Goal: Task Accomplishment & Management: Manage account settings

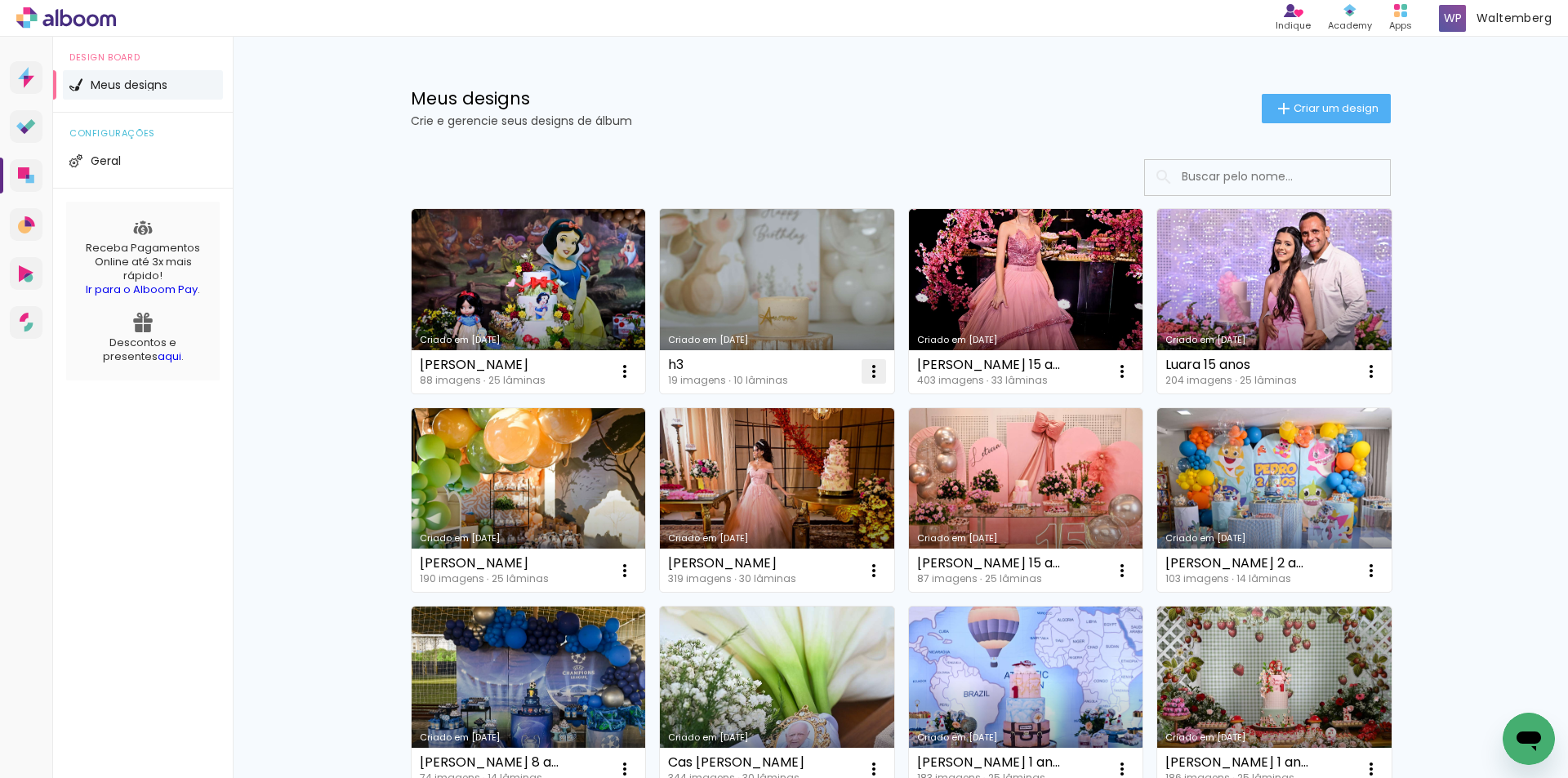
click at [864, 372] on iron-icon at bounding box center [874, 371] width 19 height 19
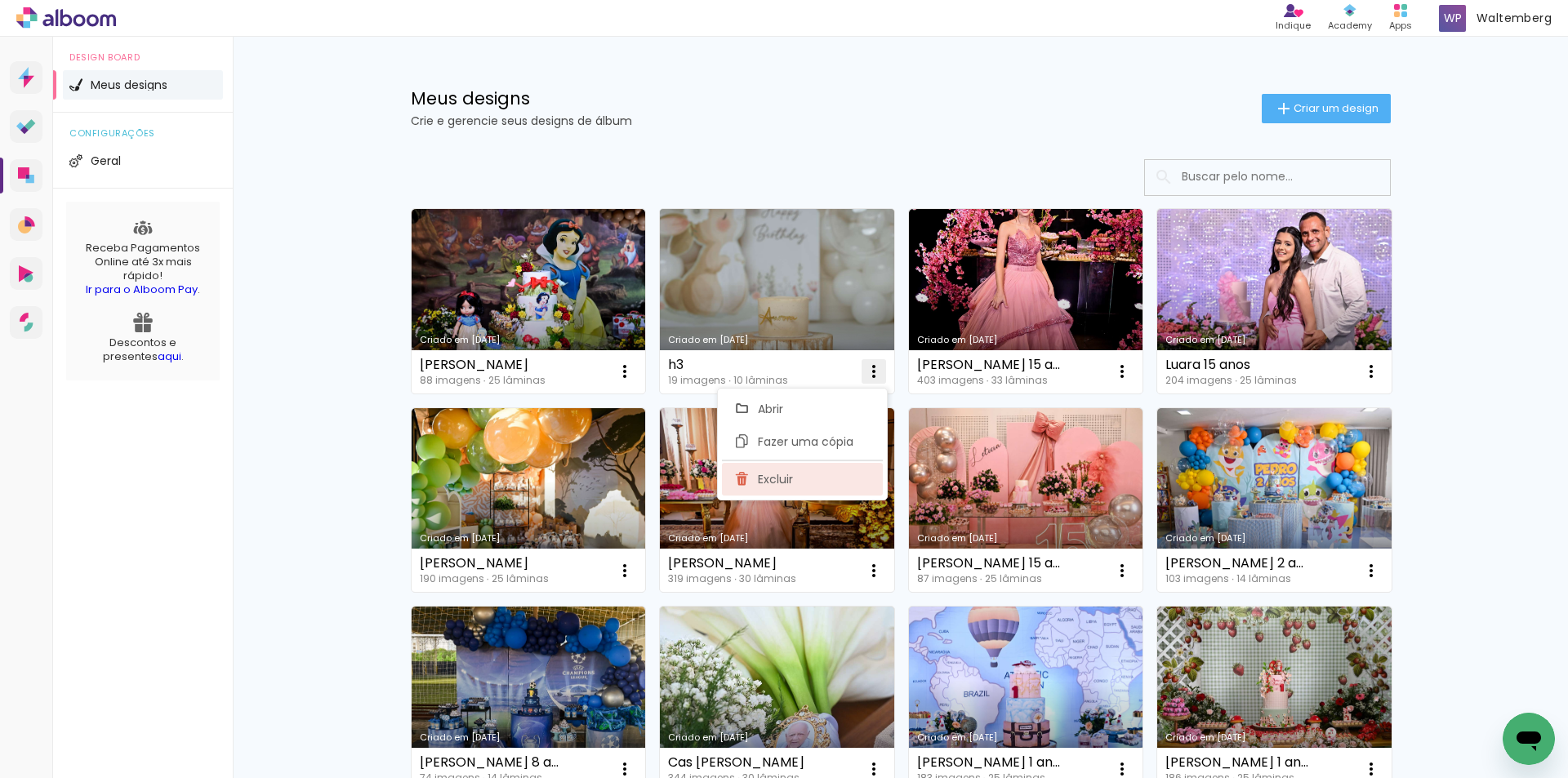
click at [817, 479] on paper-item "Excluir" at bounding box center [802, 479] width 161 height 33
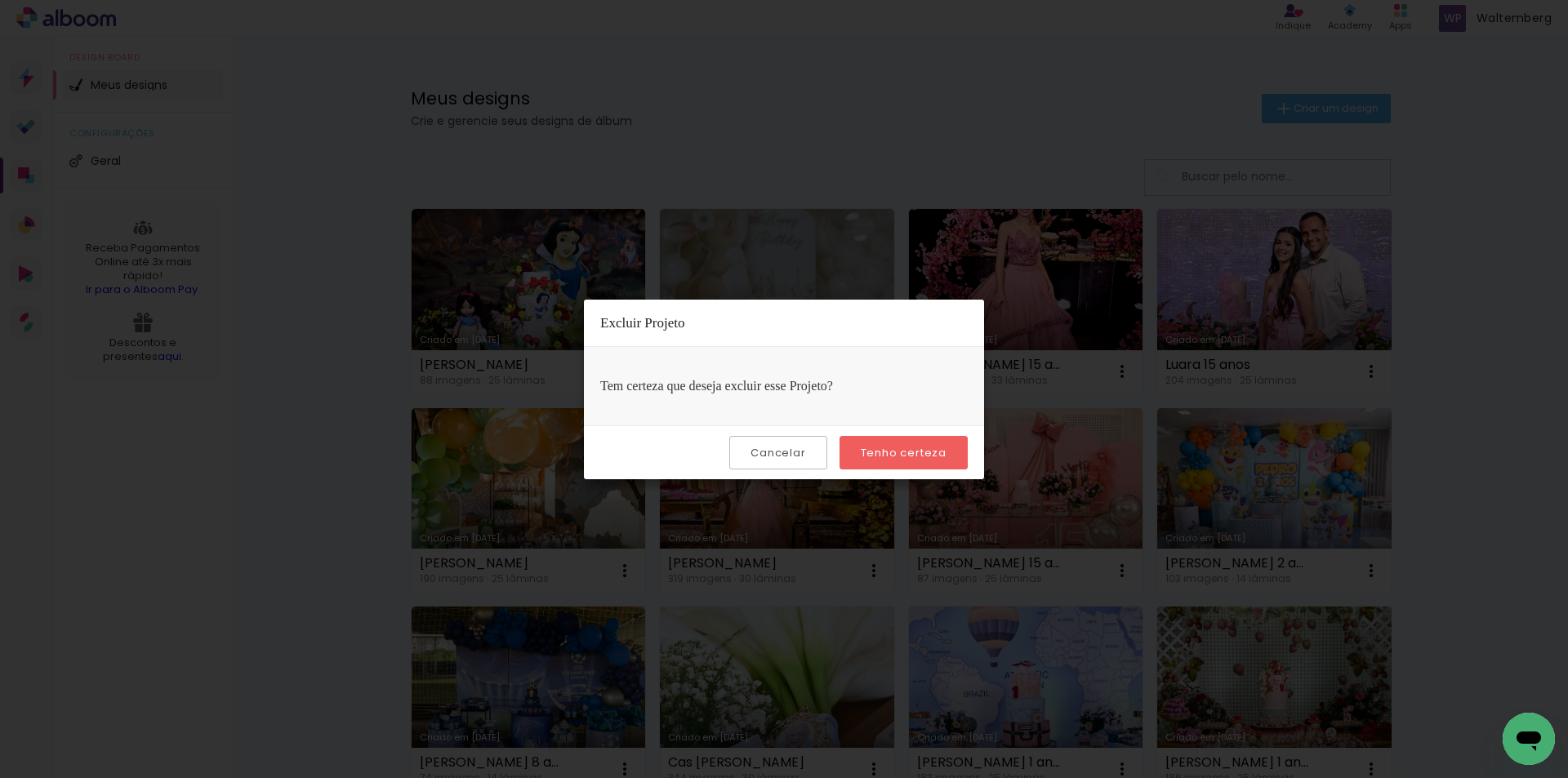
click at [0, 0] on slot "Tenho certeza" at bounding box center [0, 0] width 0 height 0
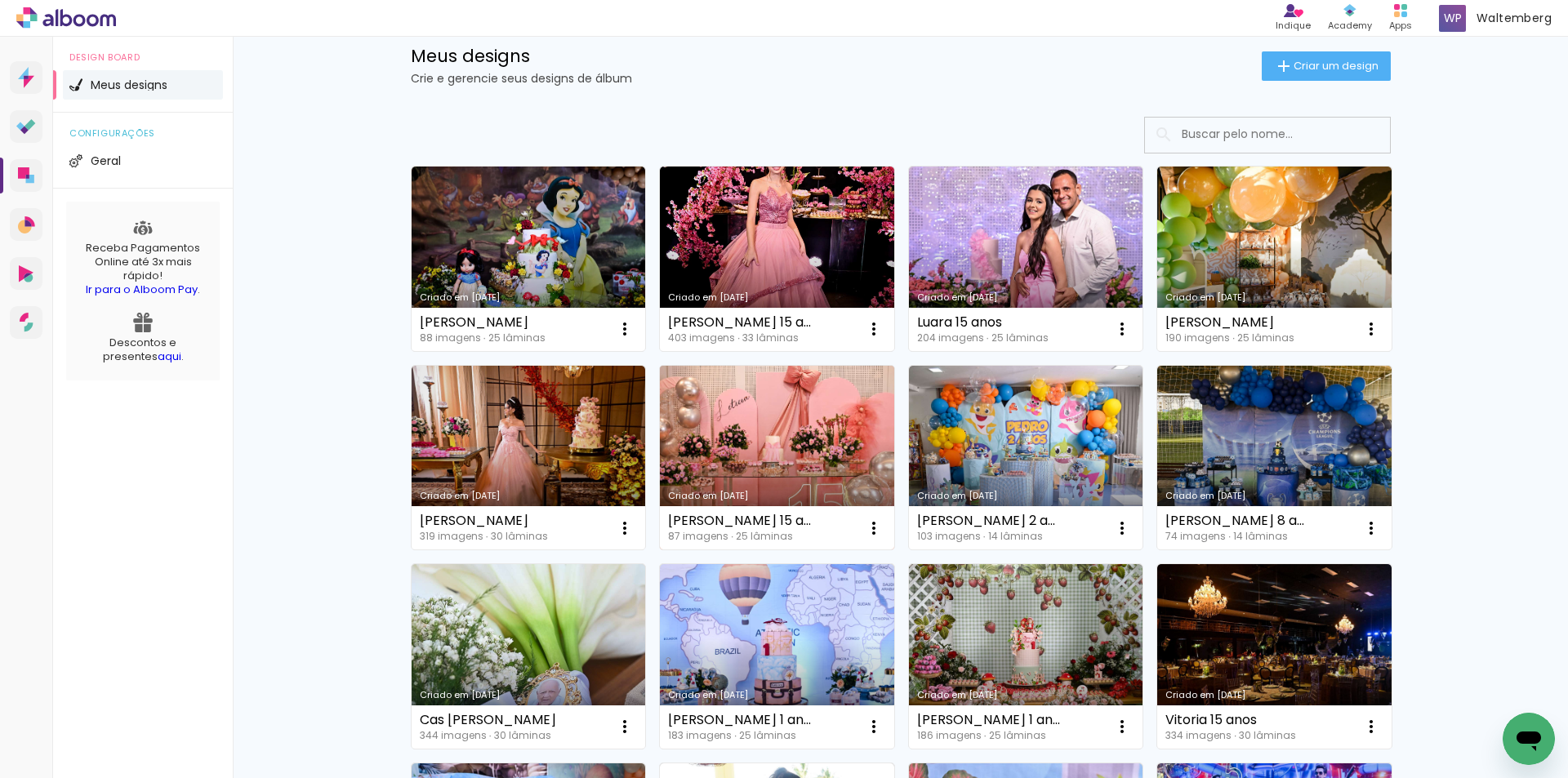
scroll to position [82, 0]
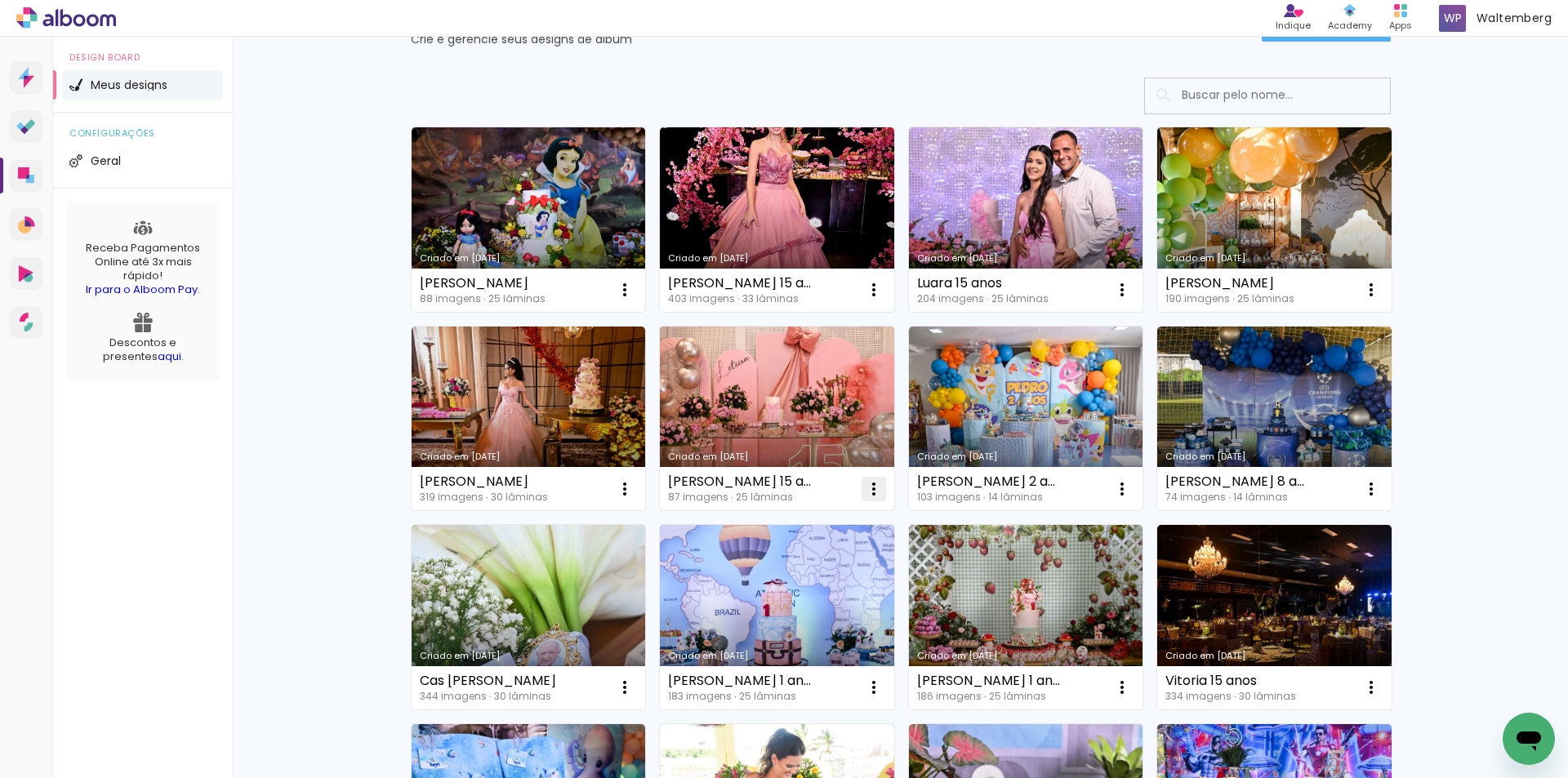
click at [869, 496] on iron-icon at bounding box center [874, 489] width 19 height 19
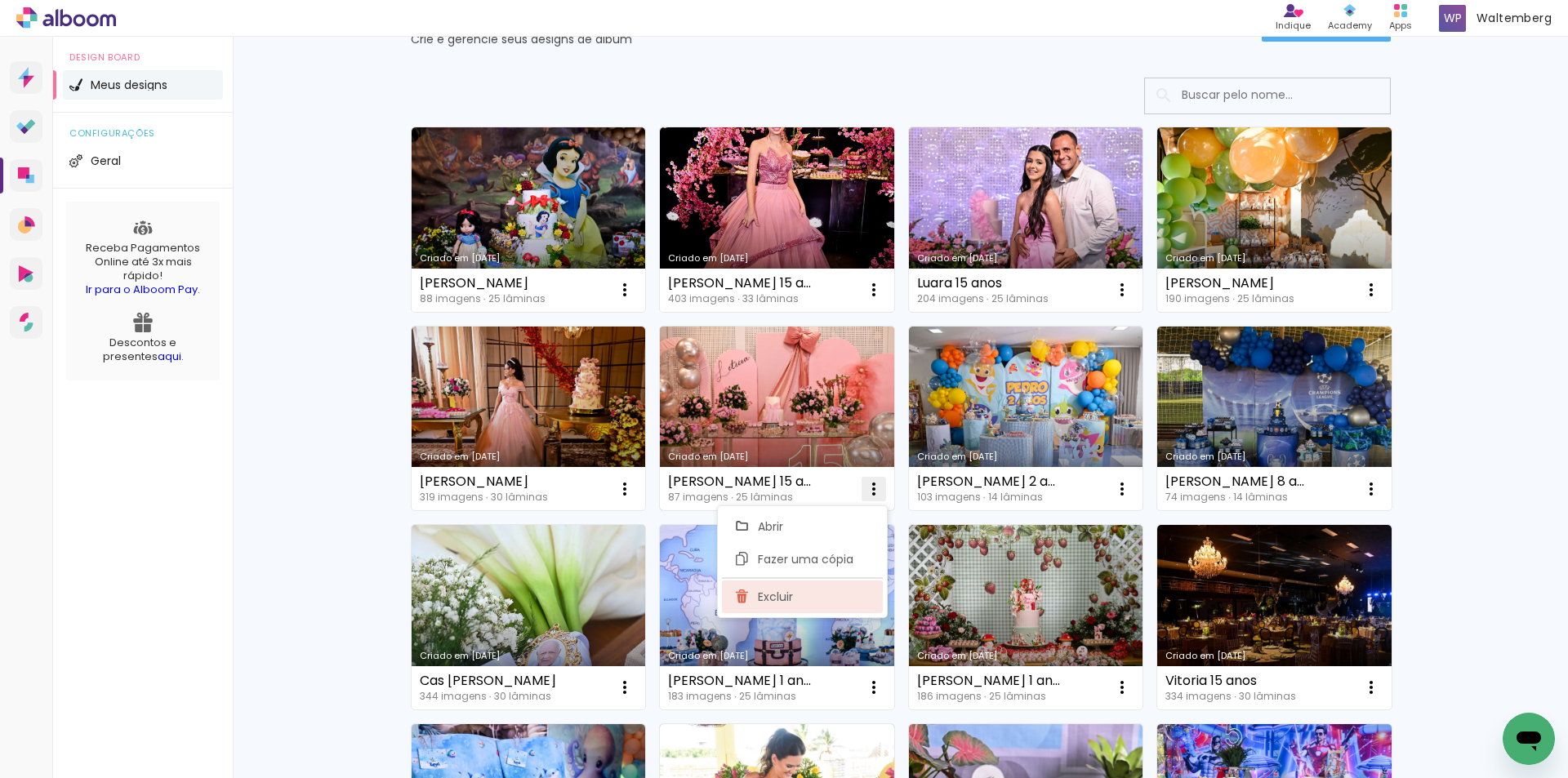
click at [823, 596] on paper-item "Excluir" at bounding box center [802, 596] width 161 height 33
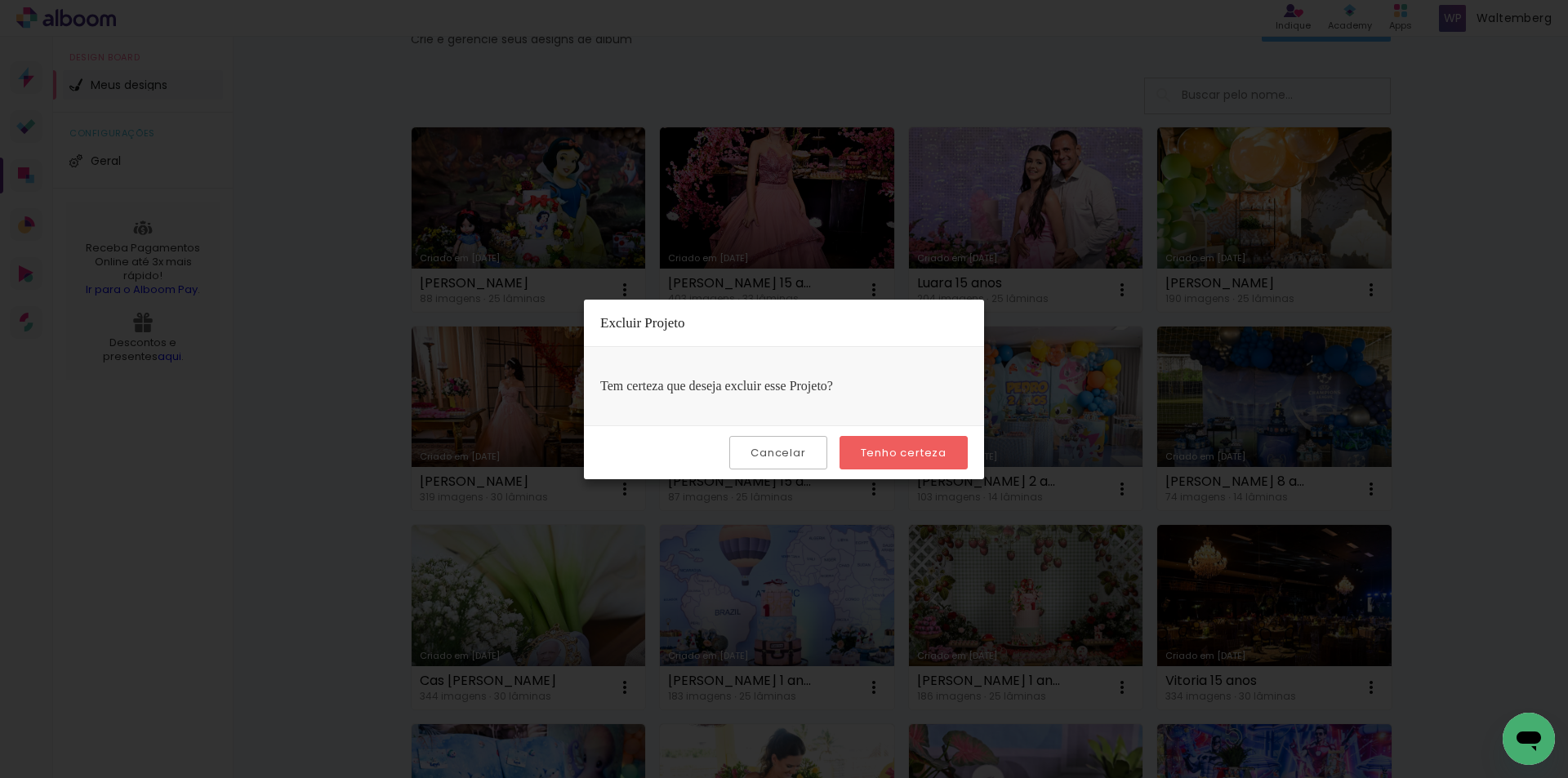
click at [0, 0] on slot "Tenho certeza" at bounding box center [0, 0] width 0 height 0
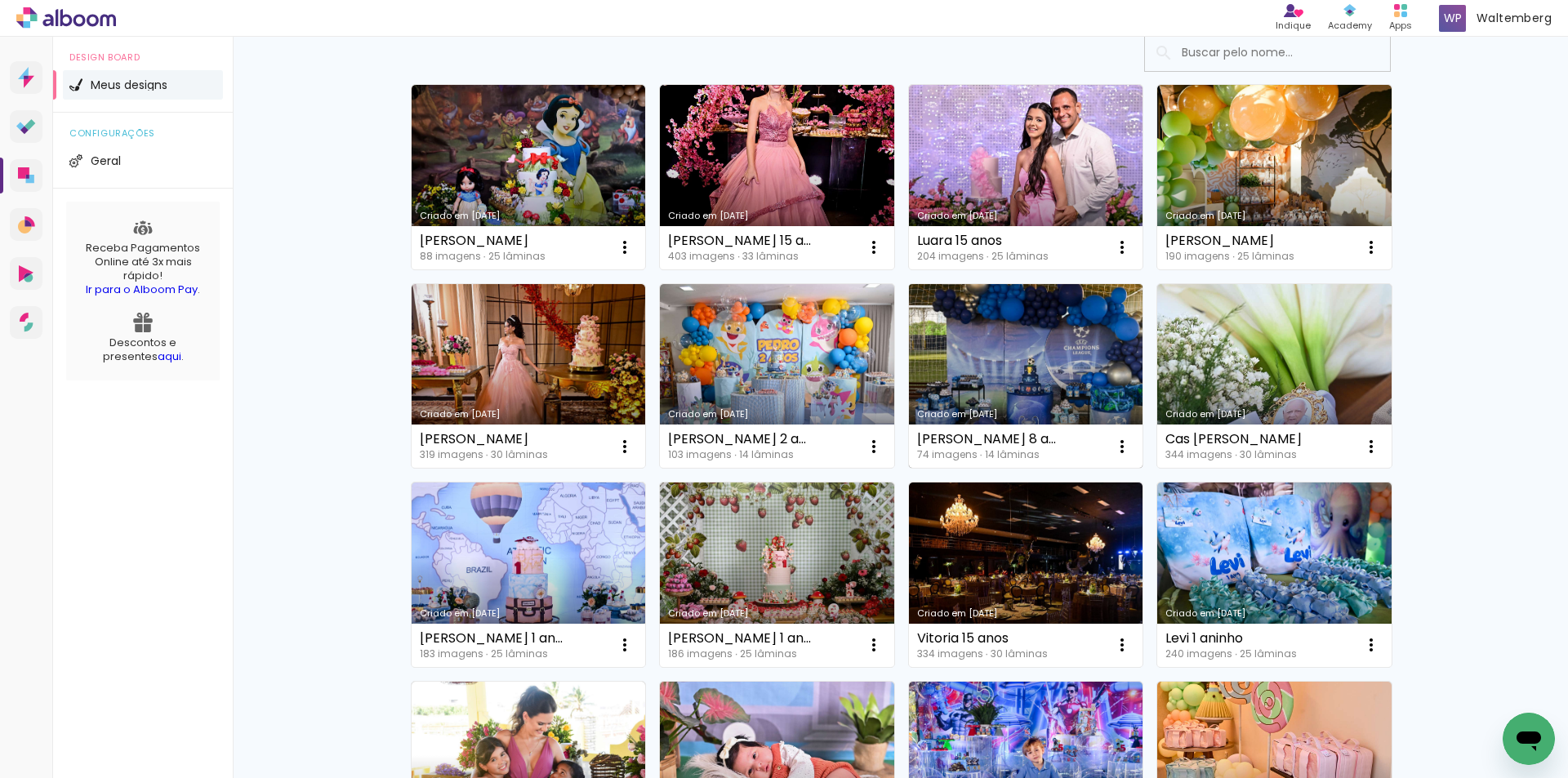
scroll to position [163, 0]
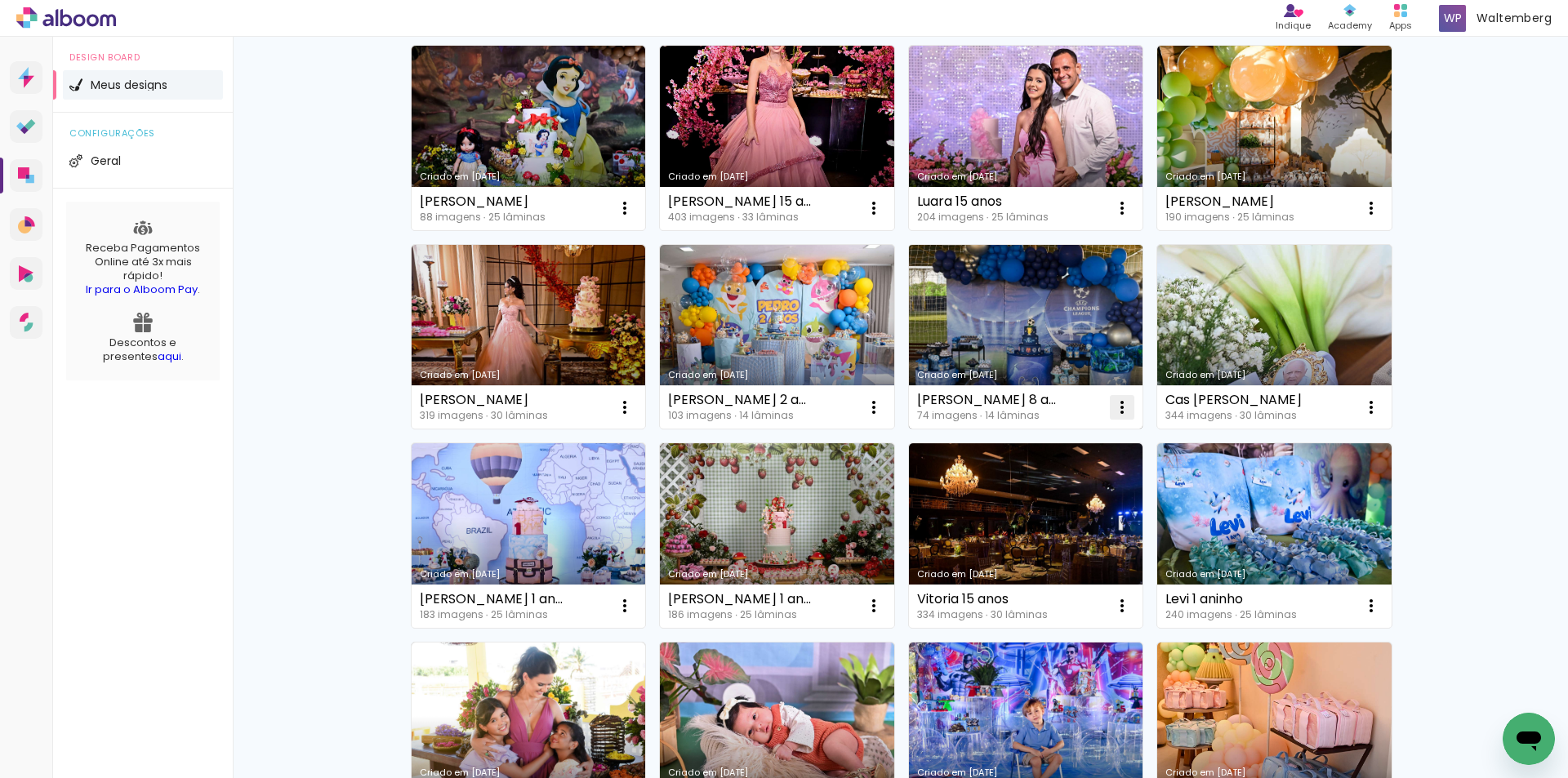
click at [1119, 407] on iron-icon at bounding box center [1121, 407] width 19 height 19
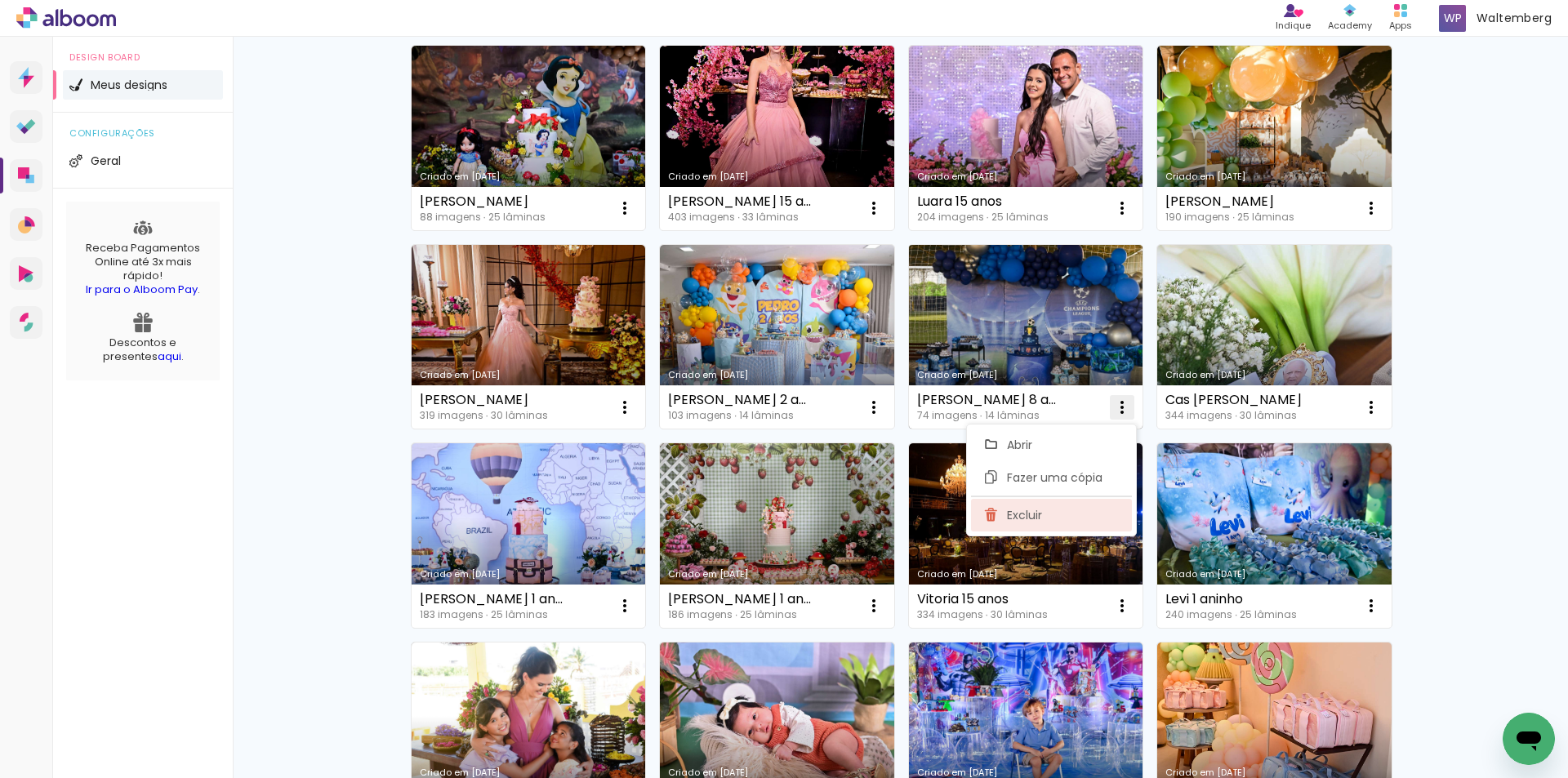
click at [1070, 517] on paper-item "Excluir" at bounding box center [1051, 514] width 161 height 33
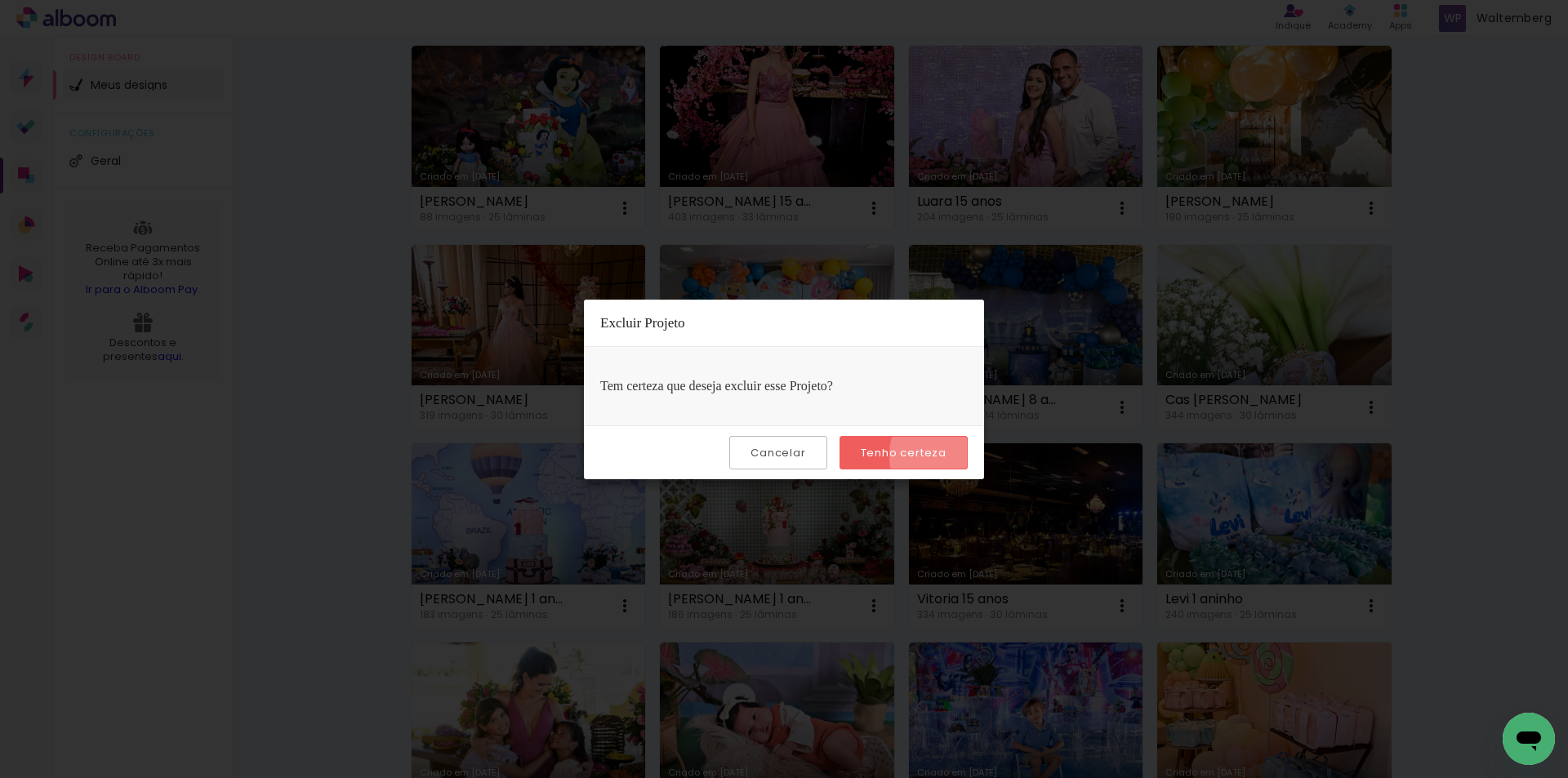
click at [953, 456] on paper-button "Tenho certeza" at bounding box center [903, 453] width 128 height 33
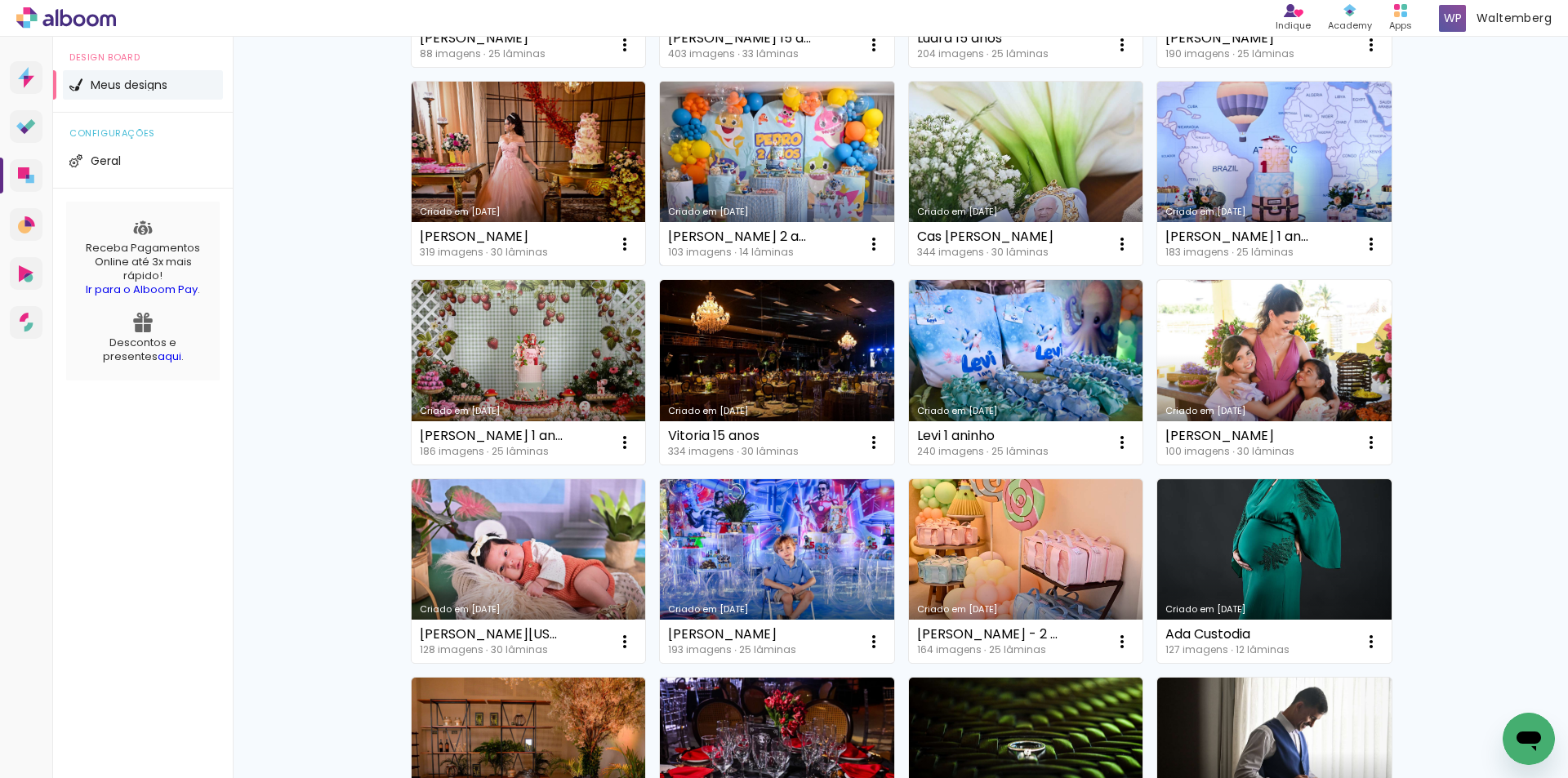
scroll to position [490, 0]
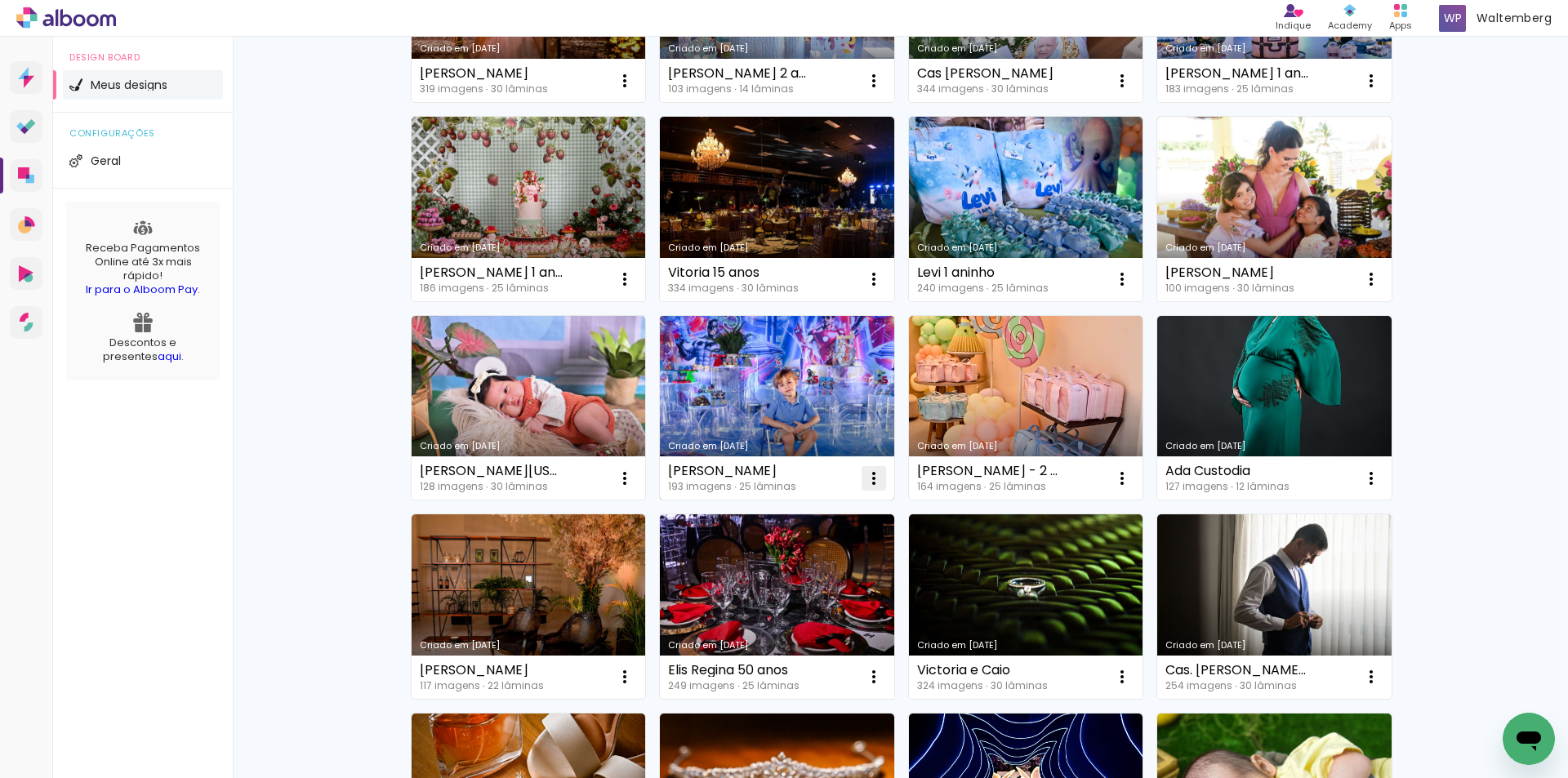
click at [871, 487] on iron-icon at bounding box center [874, 478] width 19 height 19
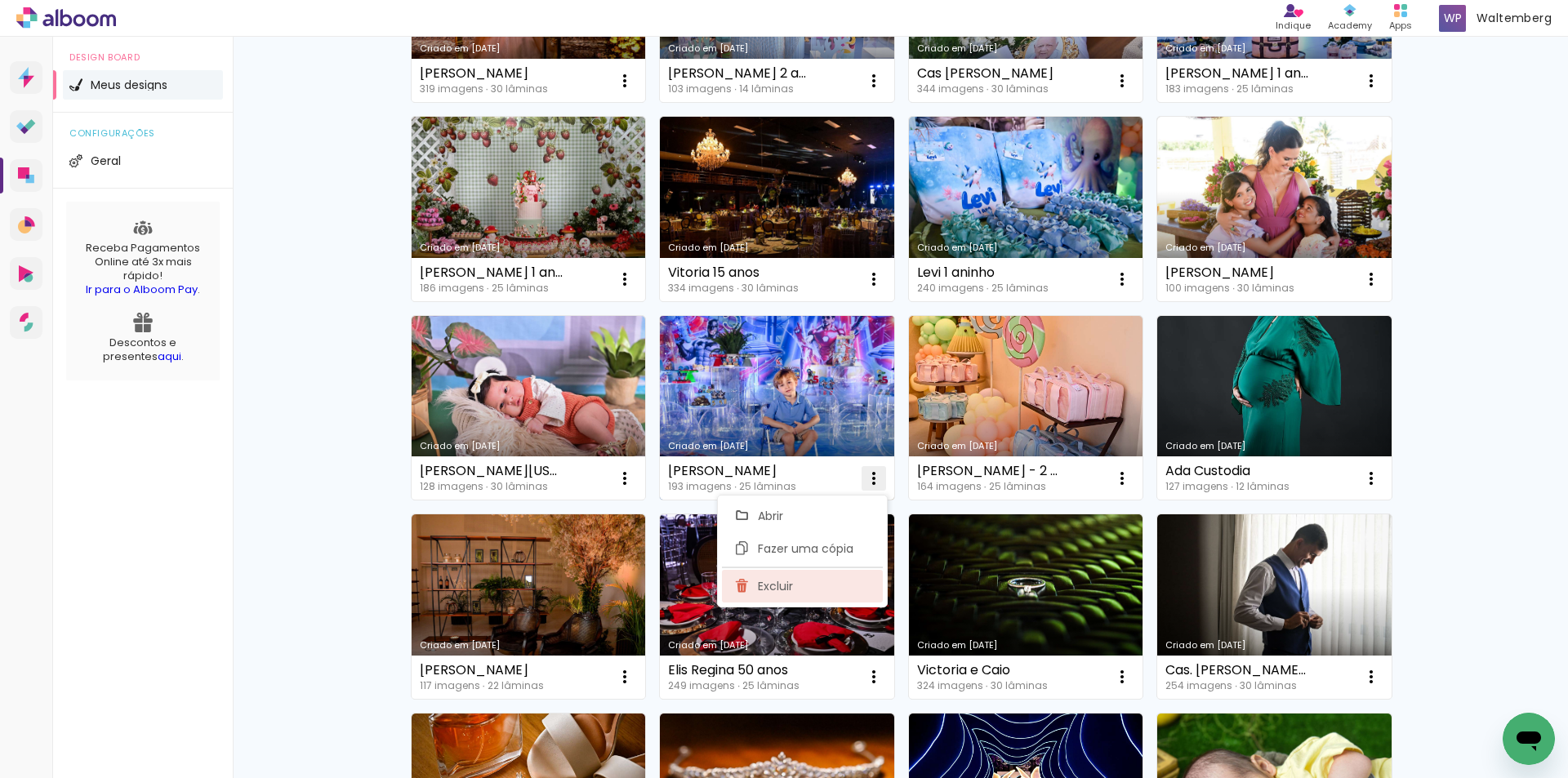
click at [850, 579] on paper-item "Excluir" at bounding box center [802, 586] width 161 height 33
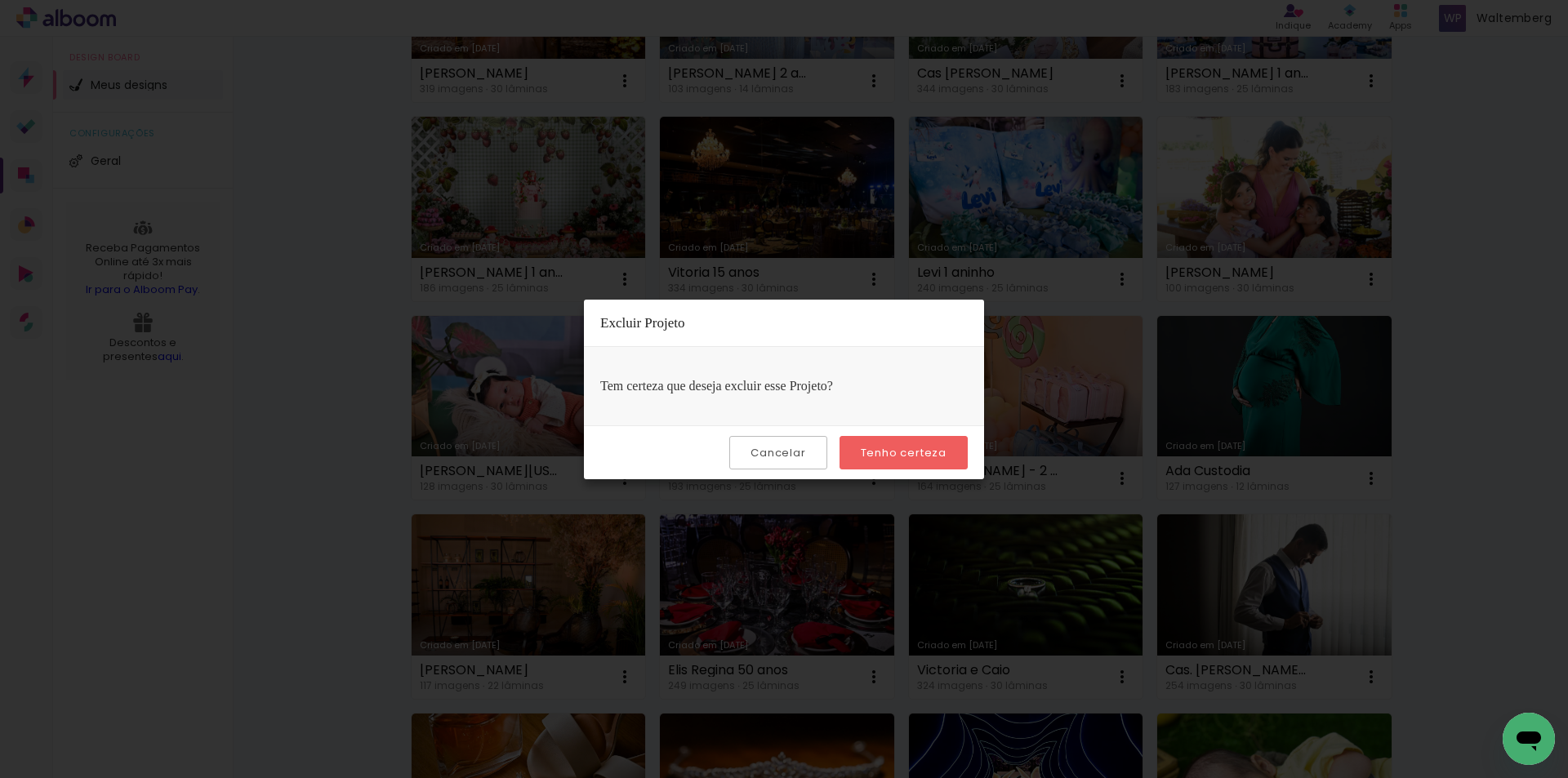
click at [0, 0] on slot "Tenho certeza" at bounding box center [0, 0] width 0 height 0
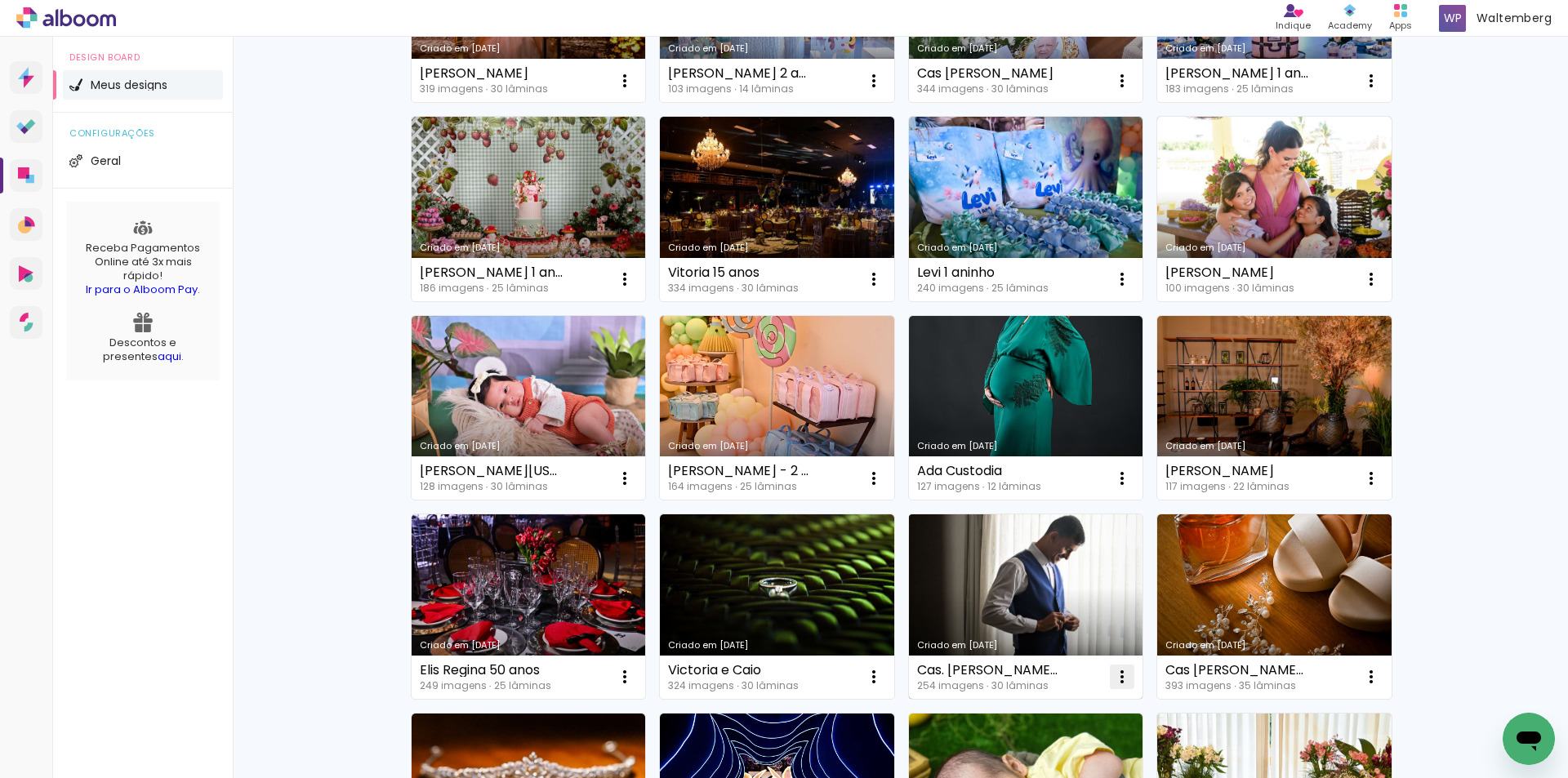
click at [1126, 681] on paper-icon-button at bounding box center [1122, 677] width 33 height 33
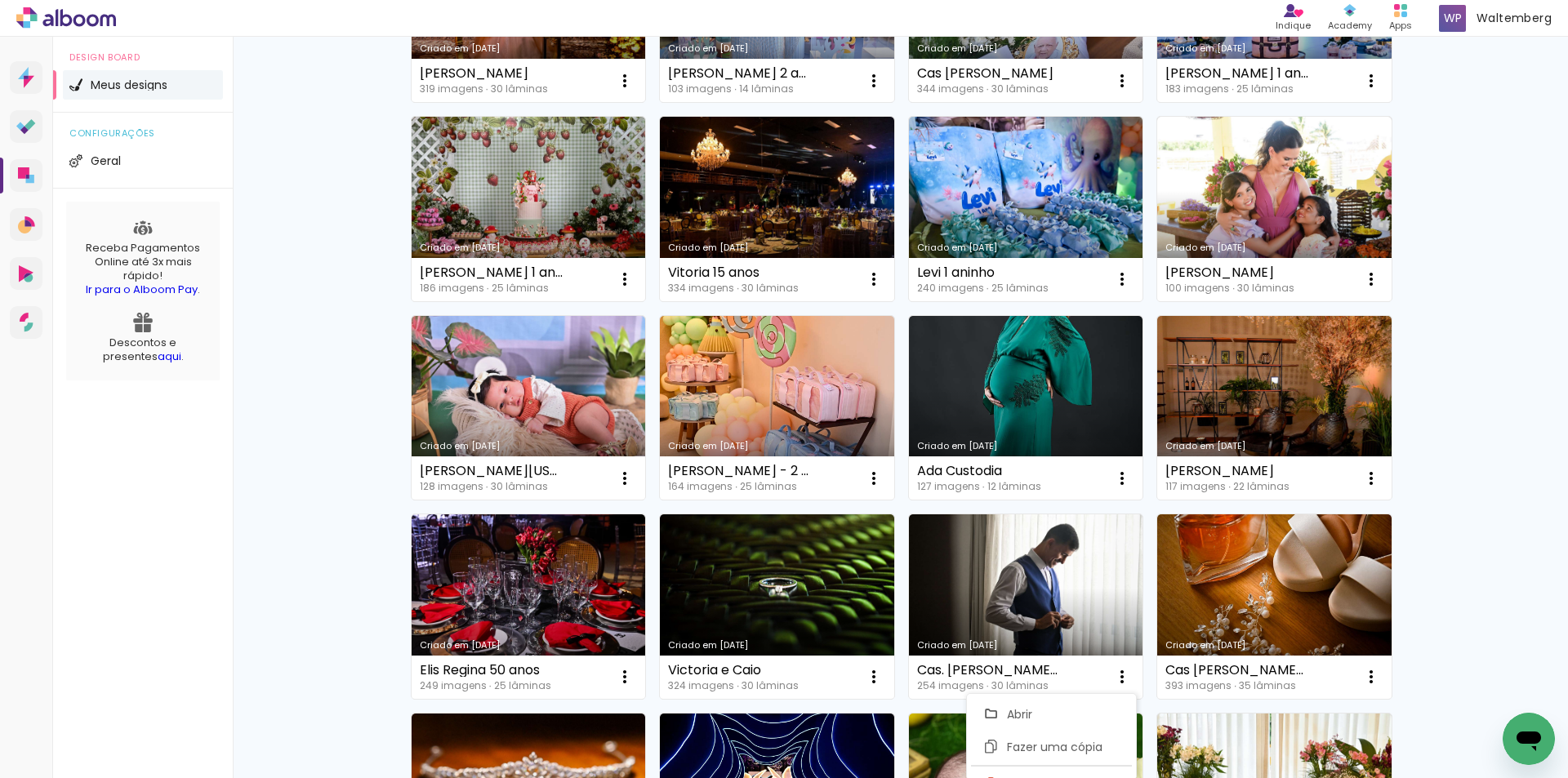
click at [1549, 474] on div "Meus designs Crie e gerencie seus designs de álbum Criar um design Criado em [D…" at bounding box center [900, 414] width 1335 height 1736
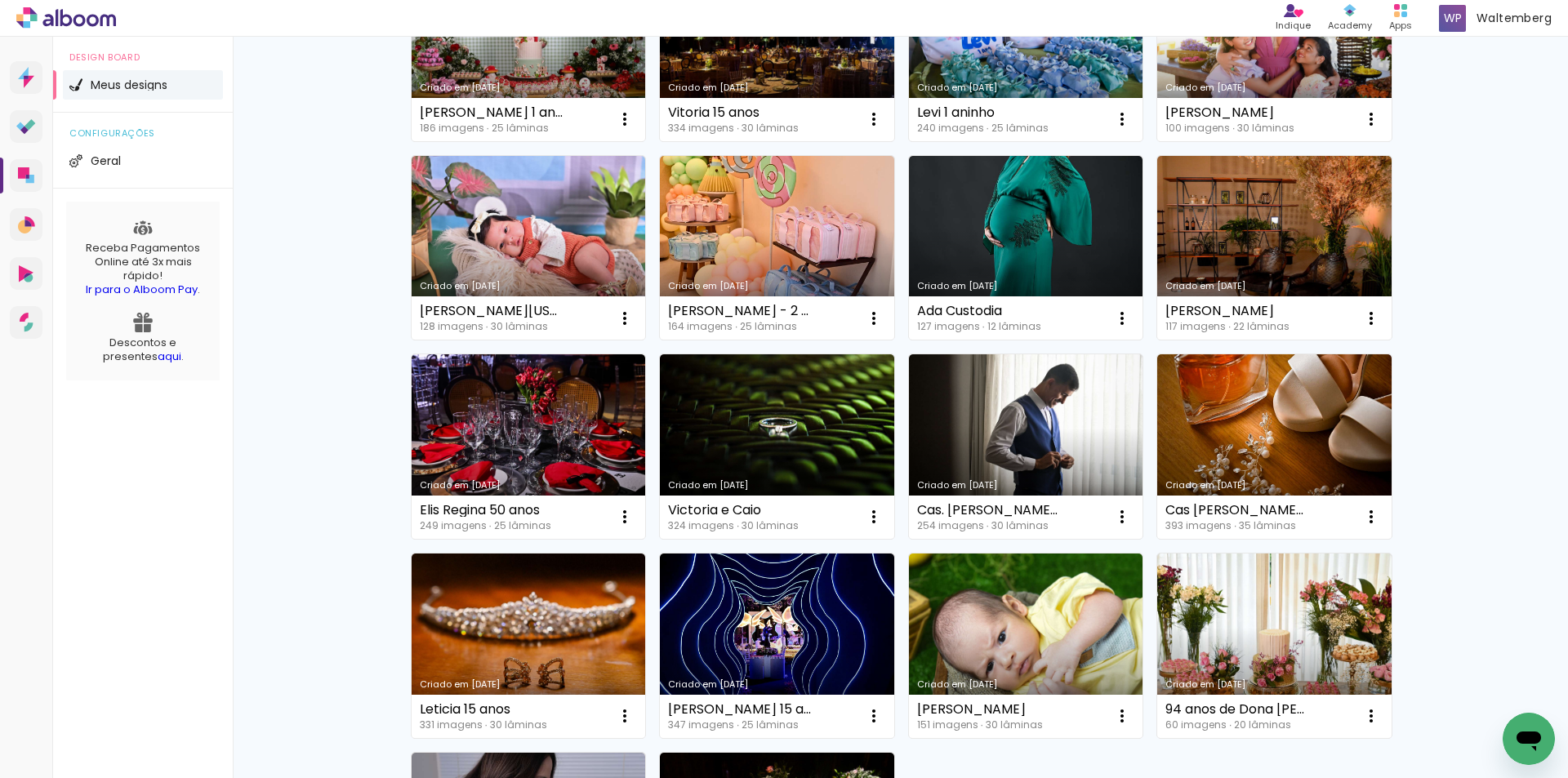
scroll to position [653, 0]
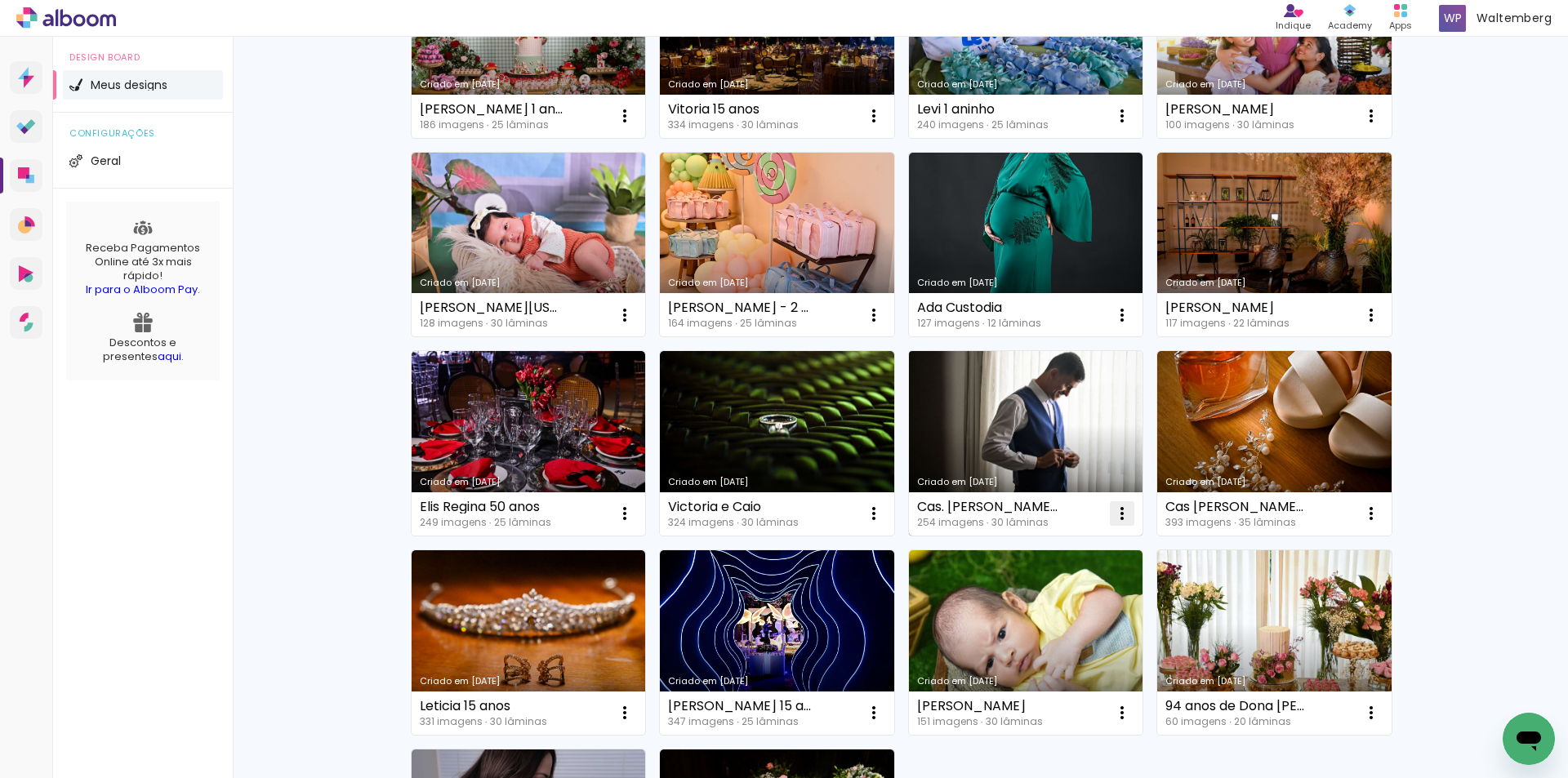
click at [1116, 514] on iron-icon at bounding box center [1121, 513] width 19 height 19
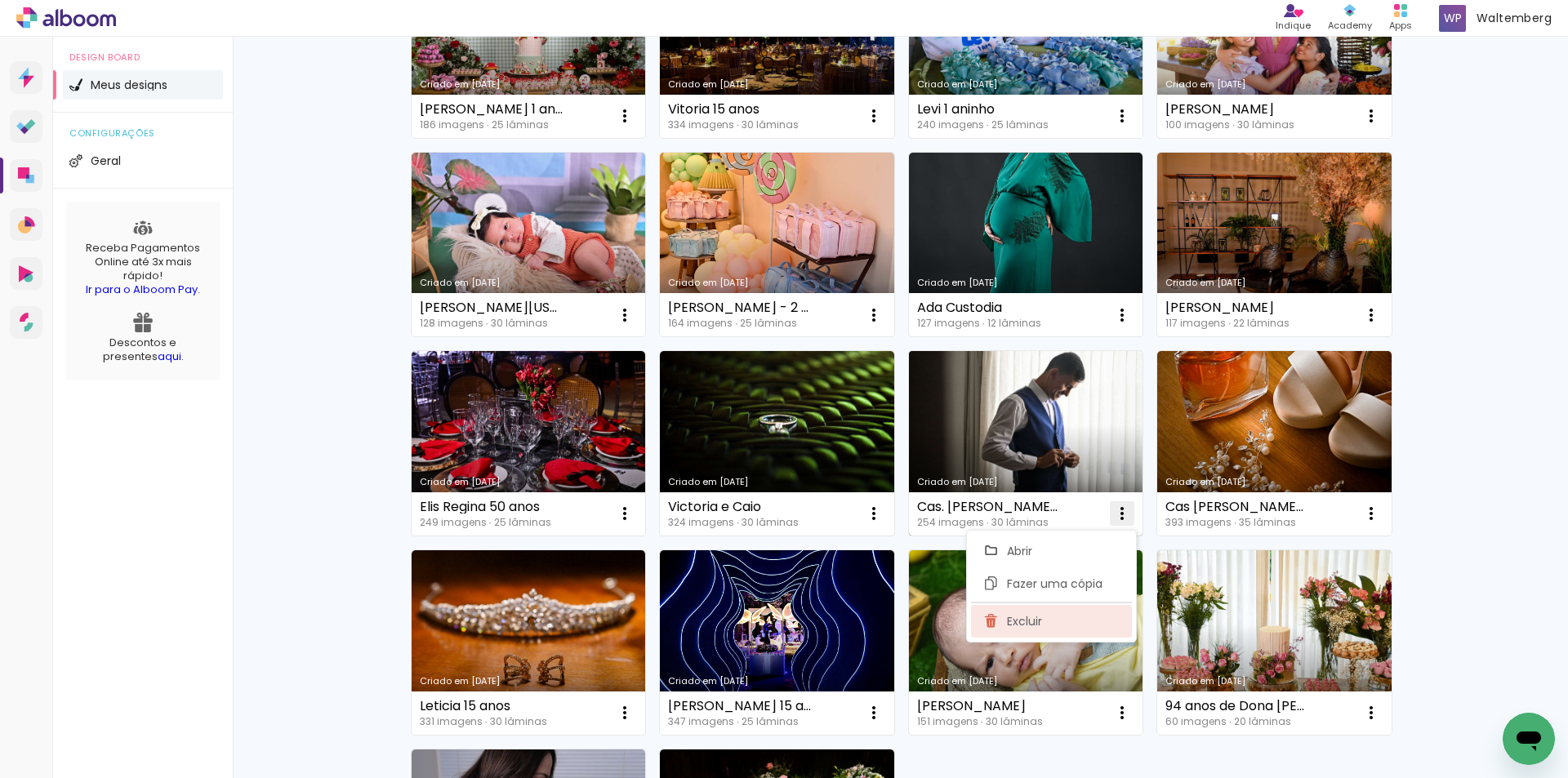
click at [1065, 627] on paper-item "Excluir" at bounding box center [1051, 621] width 161 height 33
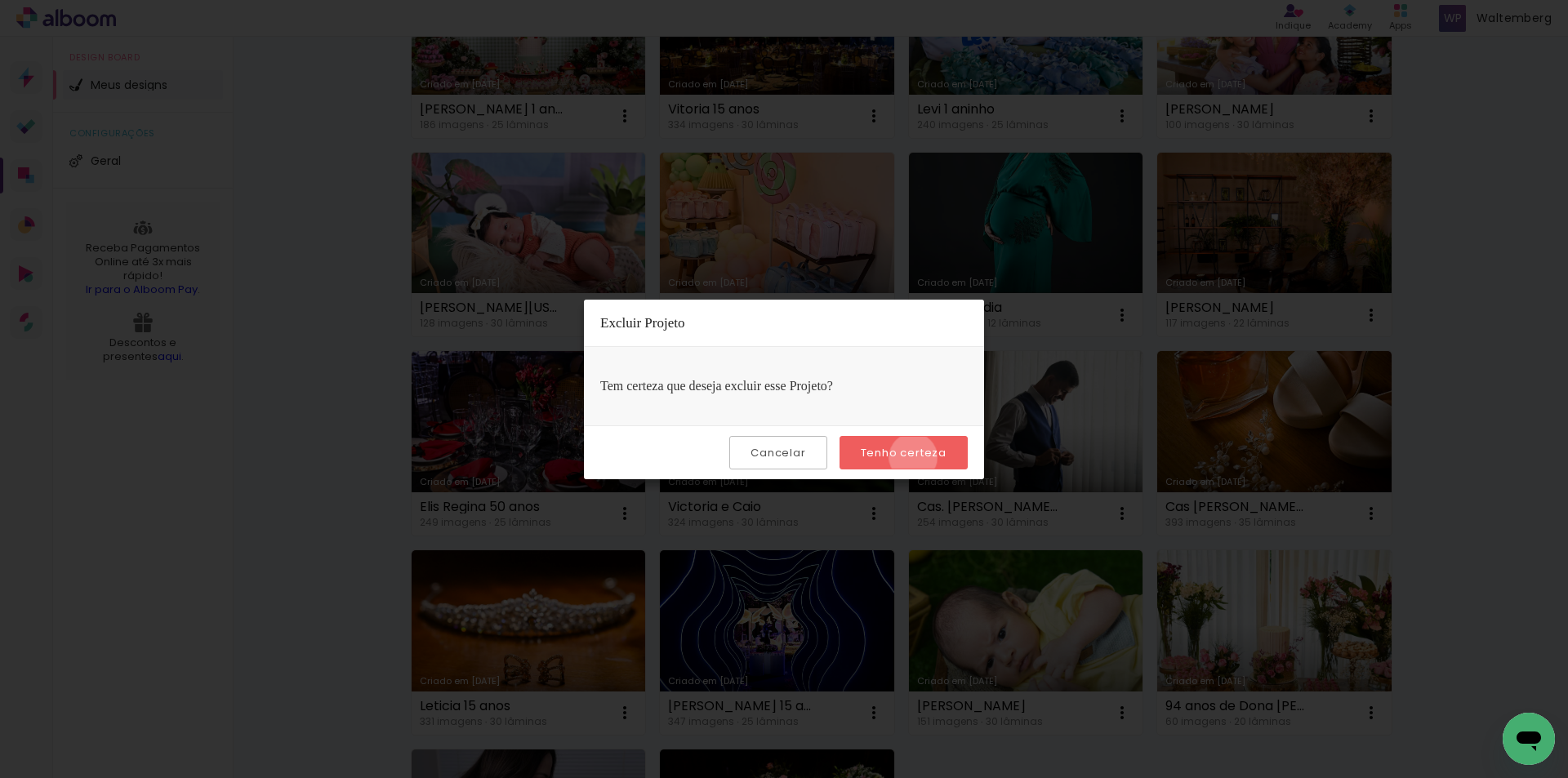
click at [0, 0] on slot "Tenho certeza" at bounding box center [0, 0] width 0 height 0
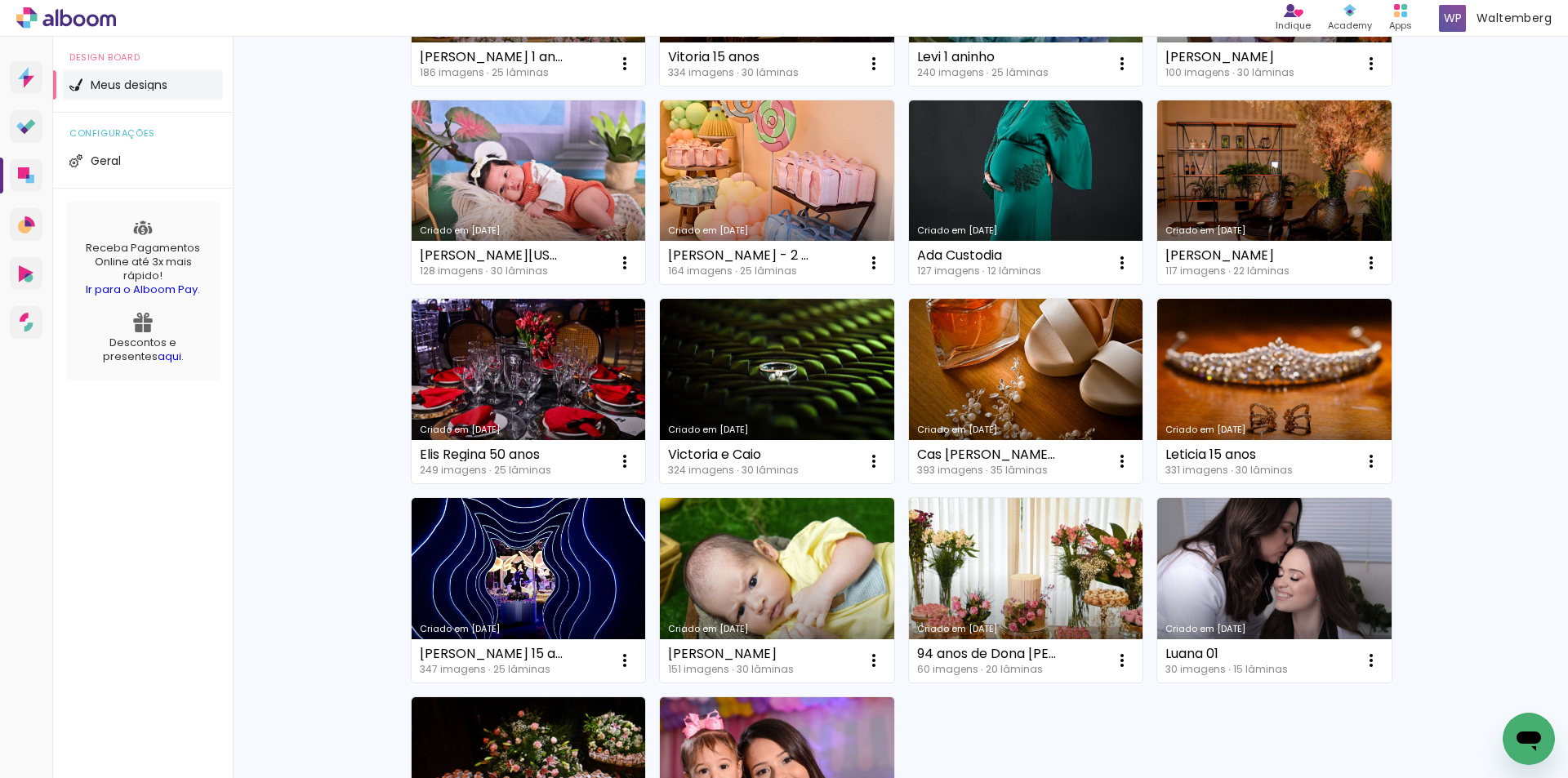
scroll to position [734, 0]
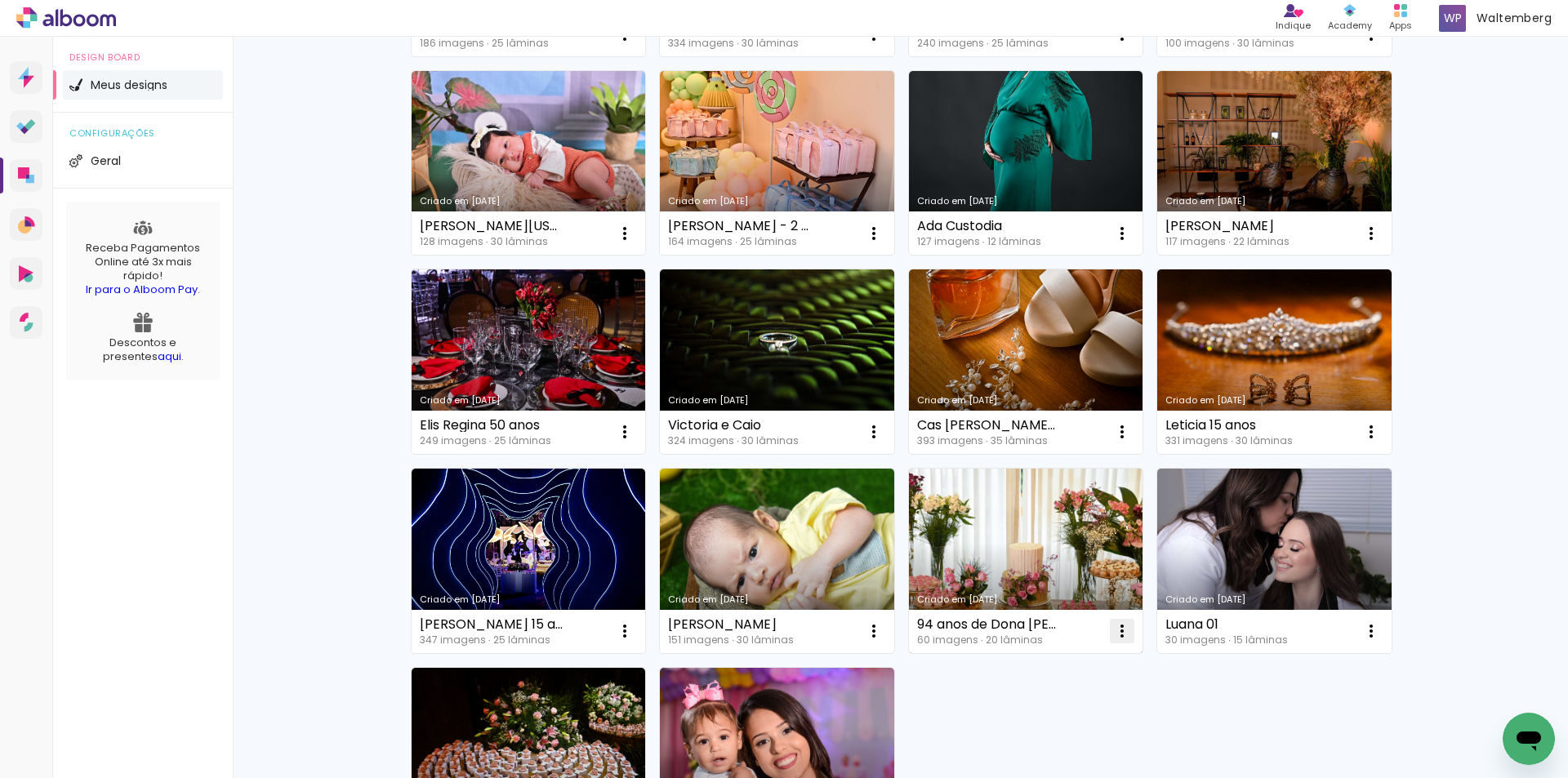
click at [1112, 630] on iron-icon at bounding box center [1121, 631] width 19 height 19
click at [1047, 743] on paper-item "Excluir" at bounding box center [1051, 739] width 161 height 33
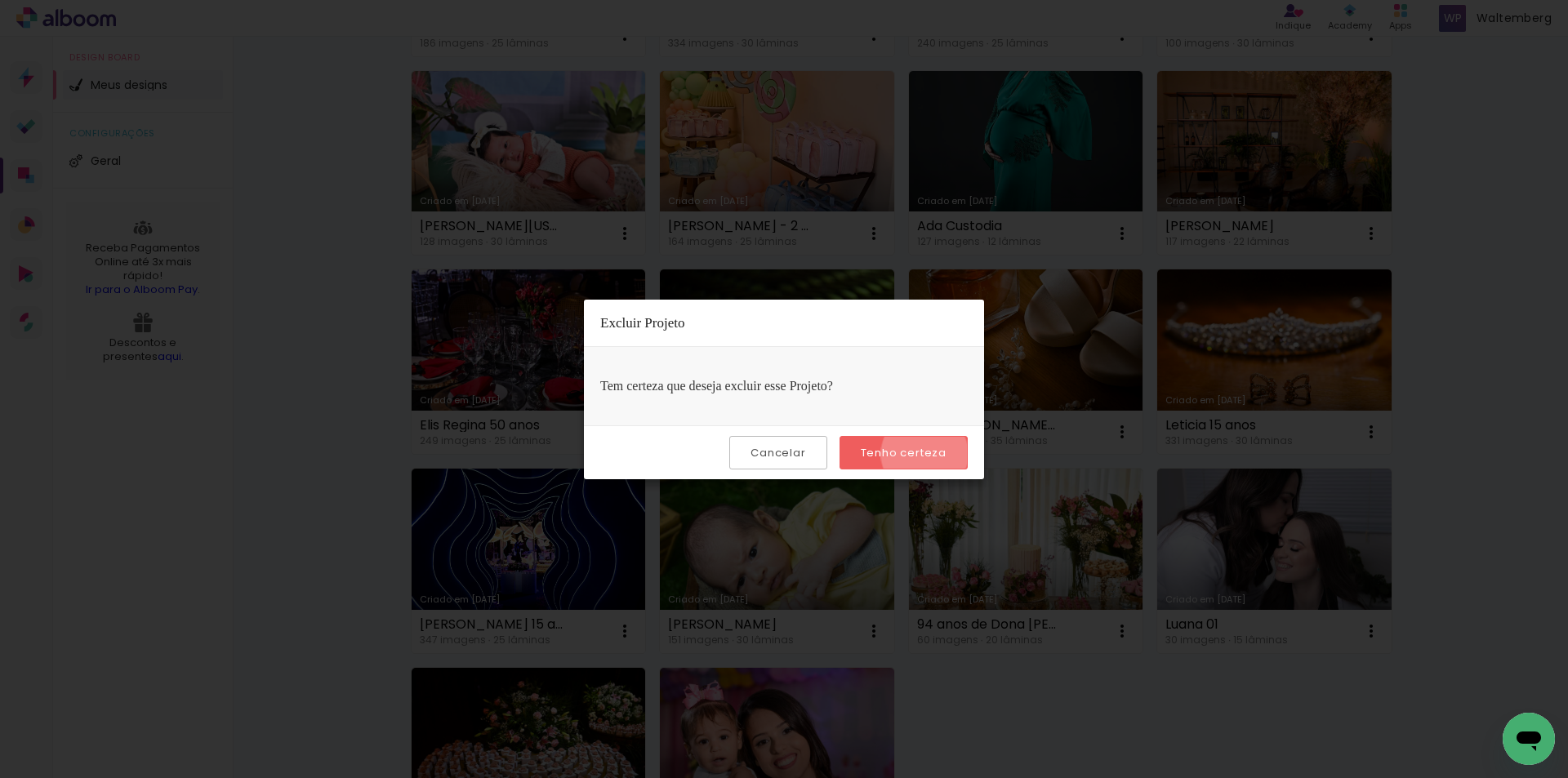
click at [0, 0] on slot "Tenho certeza" at bounding box center [0, 0] width 0 height 0
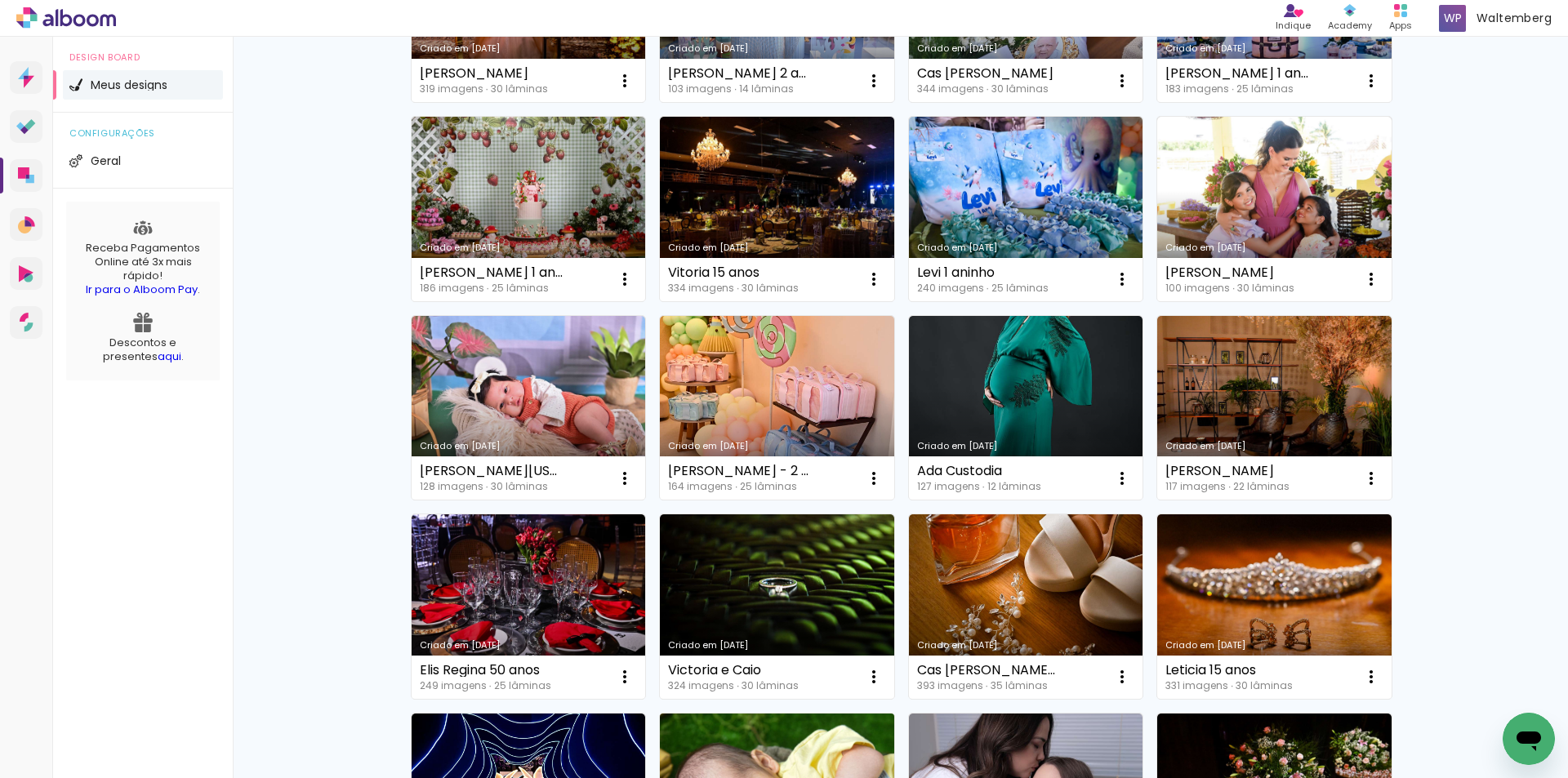
scroll to position [408, 0]
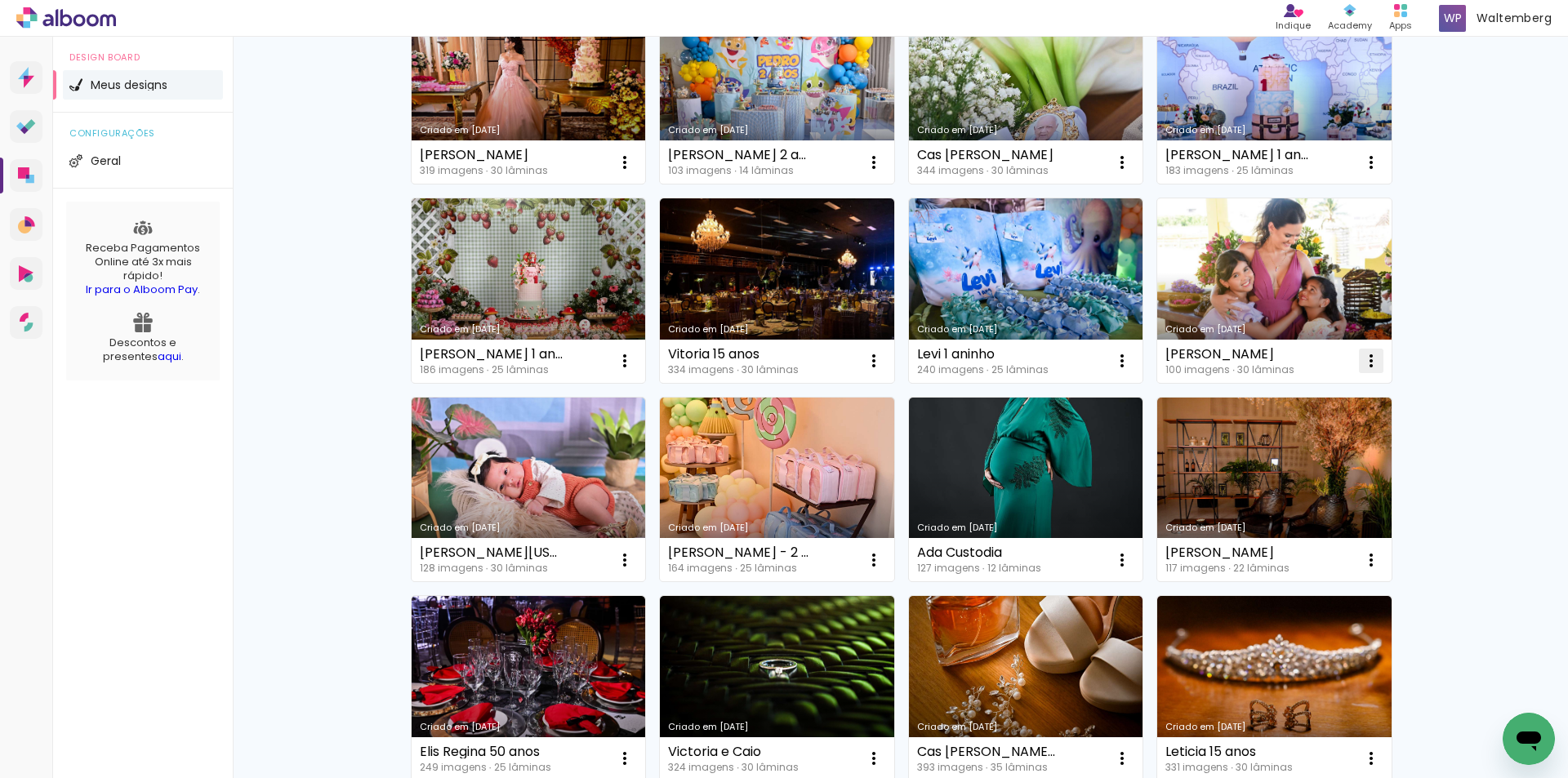
click at [1366, 358] on iron-icon at bounding box center [1371, 361] width 19 height 19
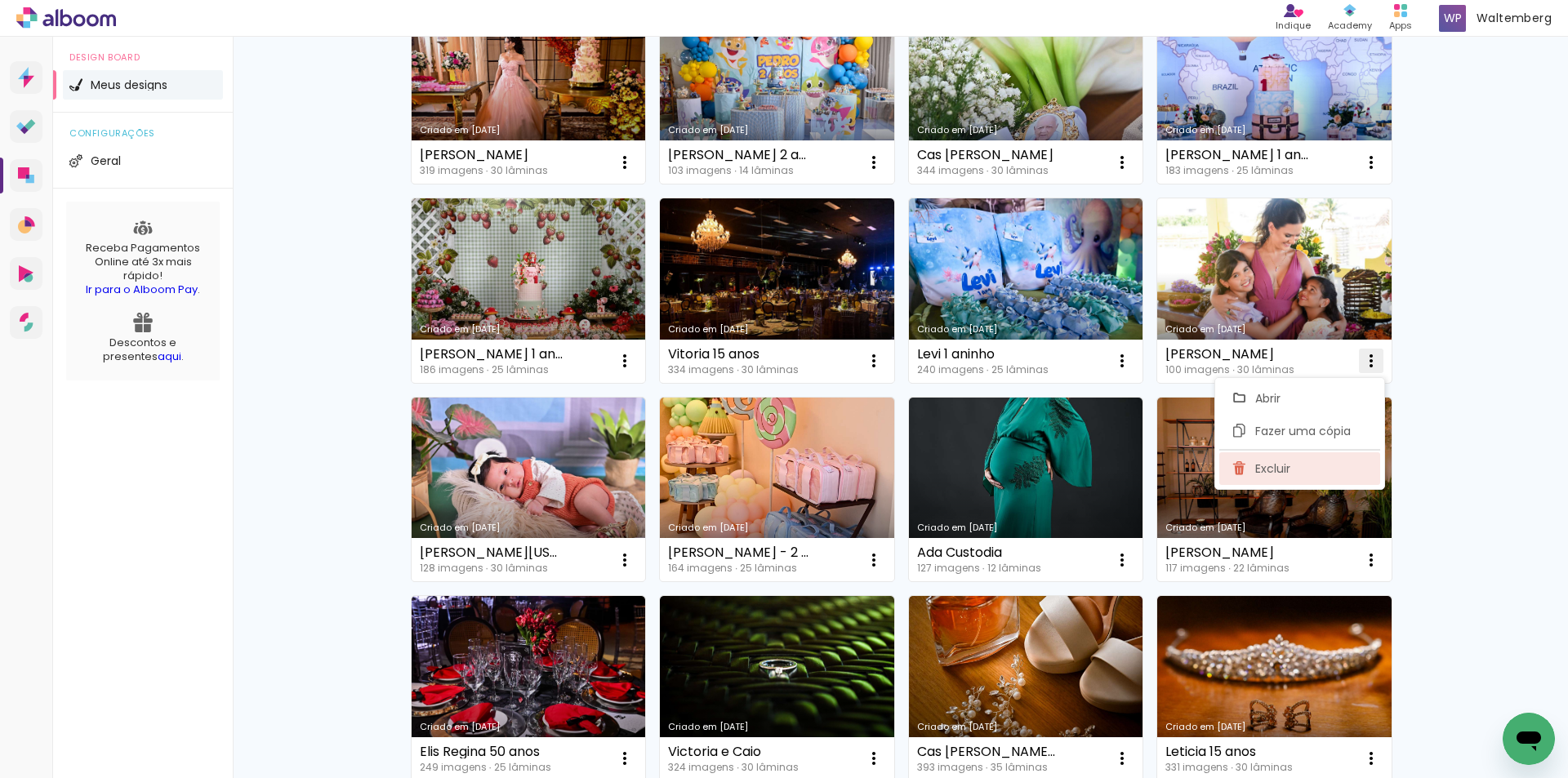
click at [1275, 463] on span "Excluir" at bounding box center [1273, 468] width 35 height 12
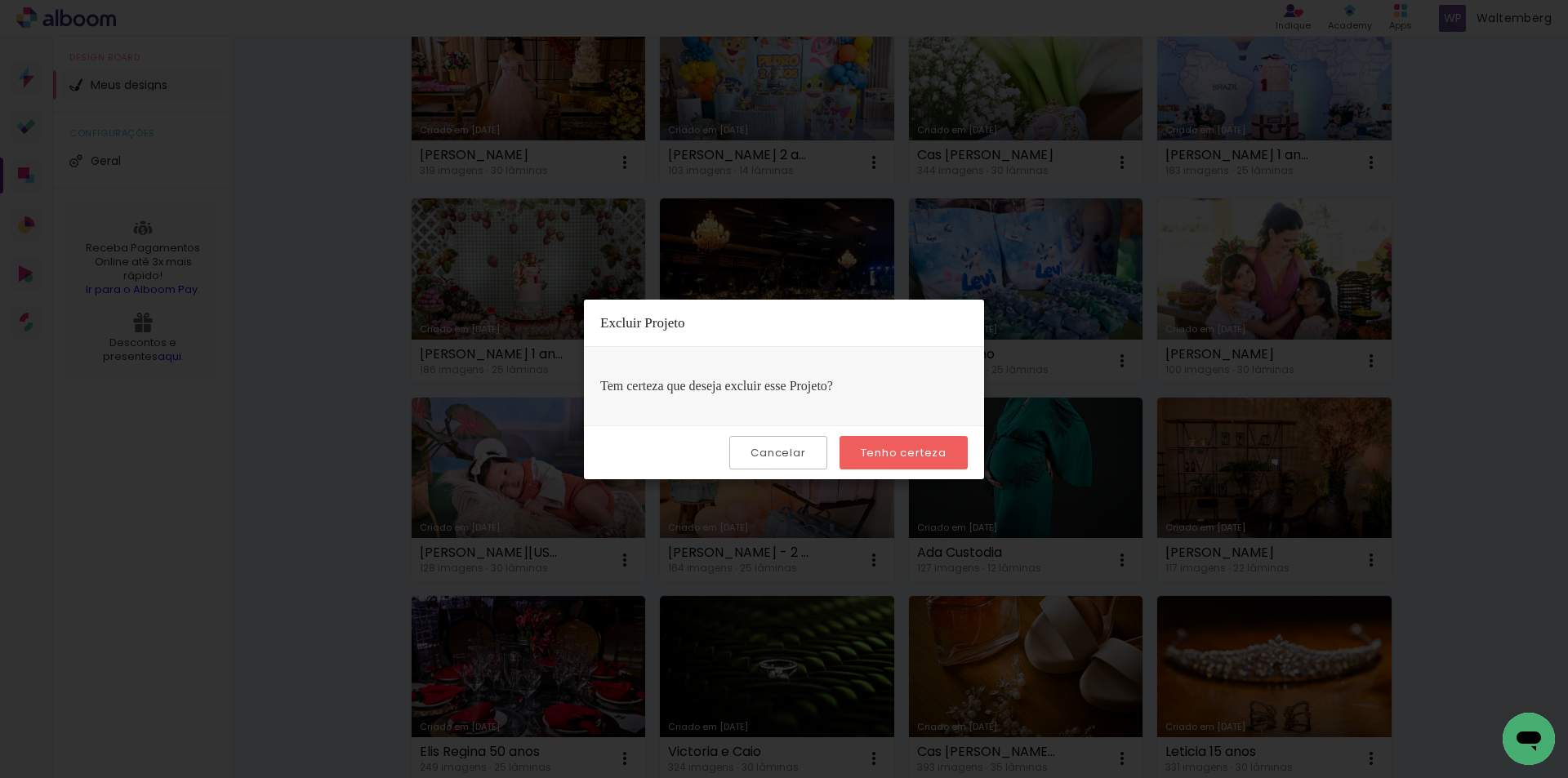
click at [935, 460] on paper-button "Tenho certeza" at bounding box center [903, 453] width 128 height 33
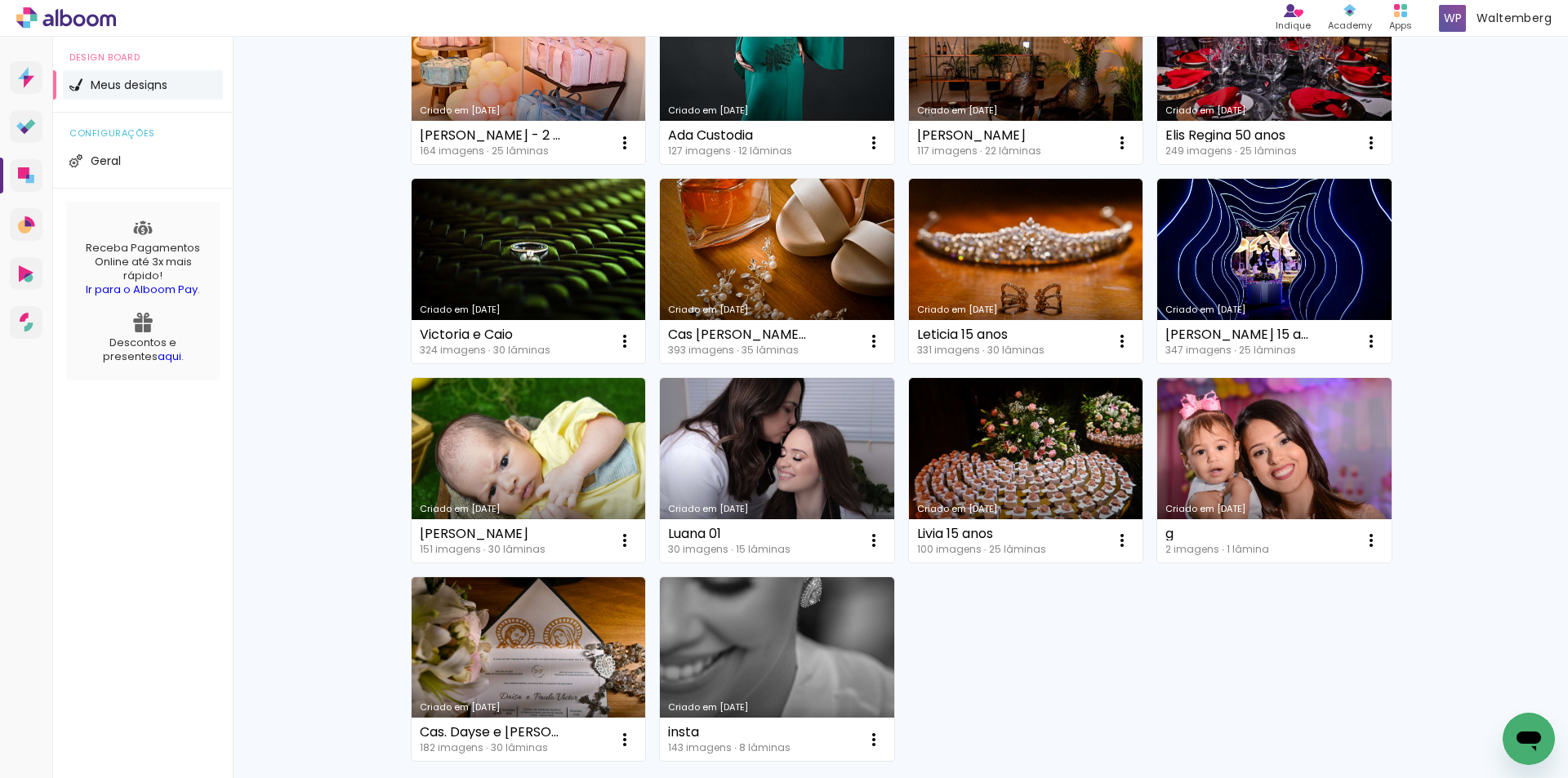
scroll to position [898, 0]
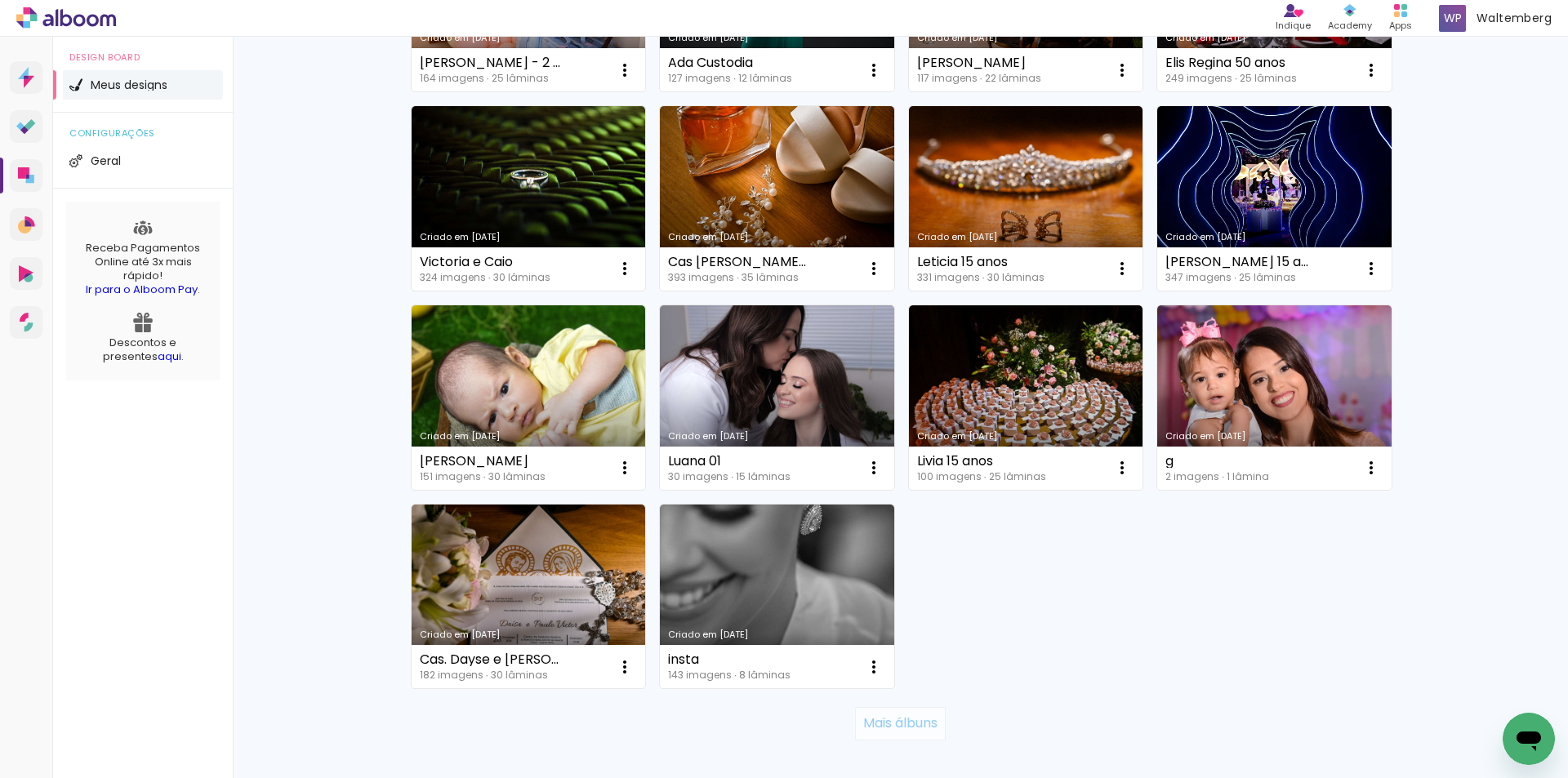
click at [0, 0] on slot "Mais álbuns" at bounding box center [0, 0] width 0 height 0
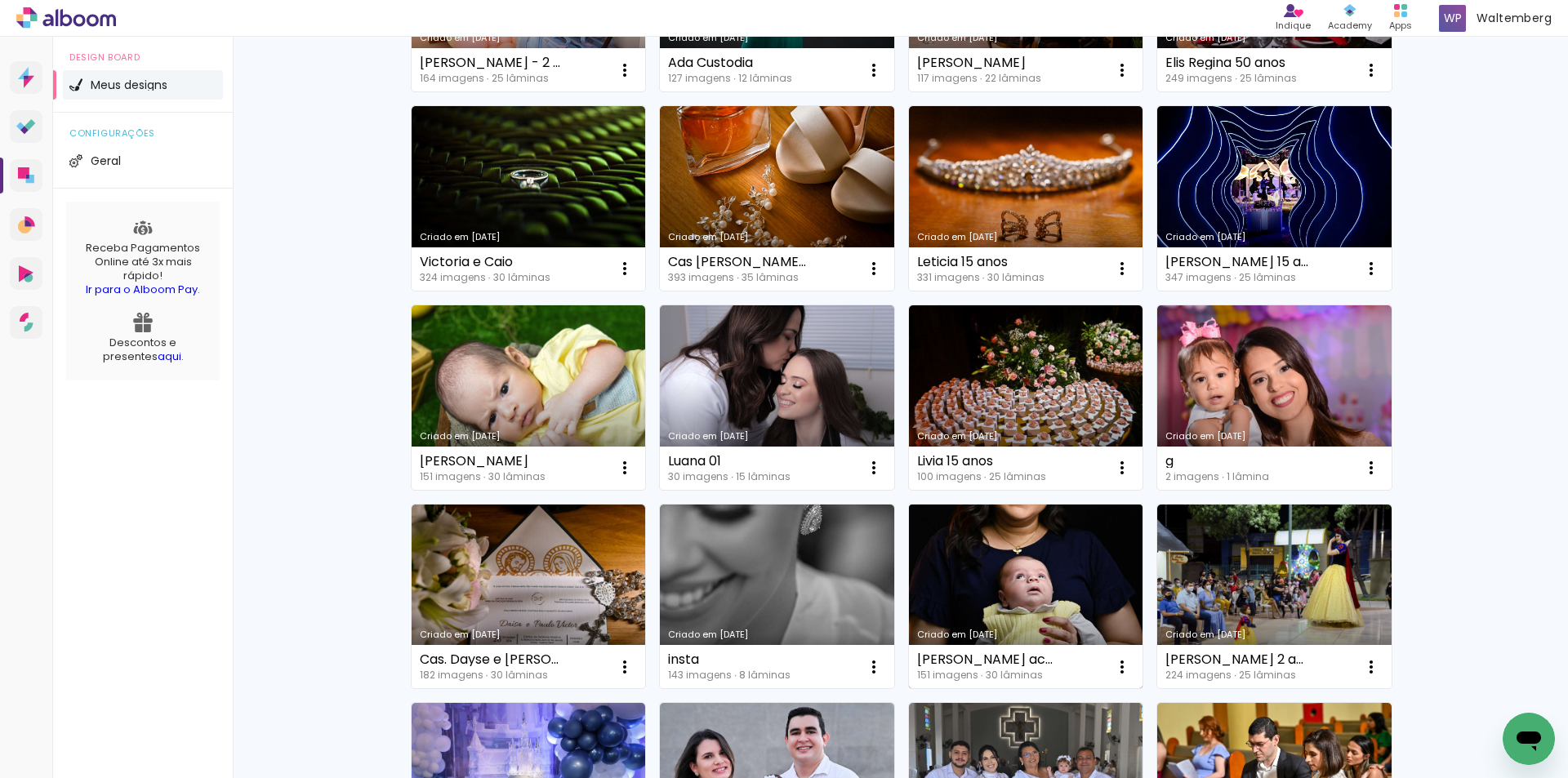
scroll to position [980, 0]
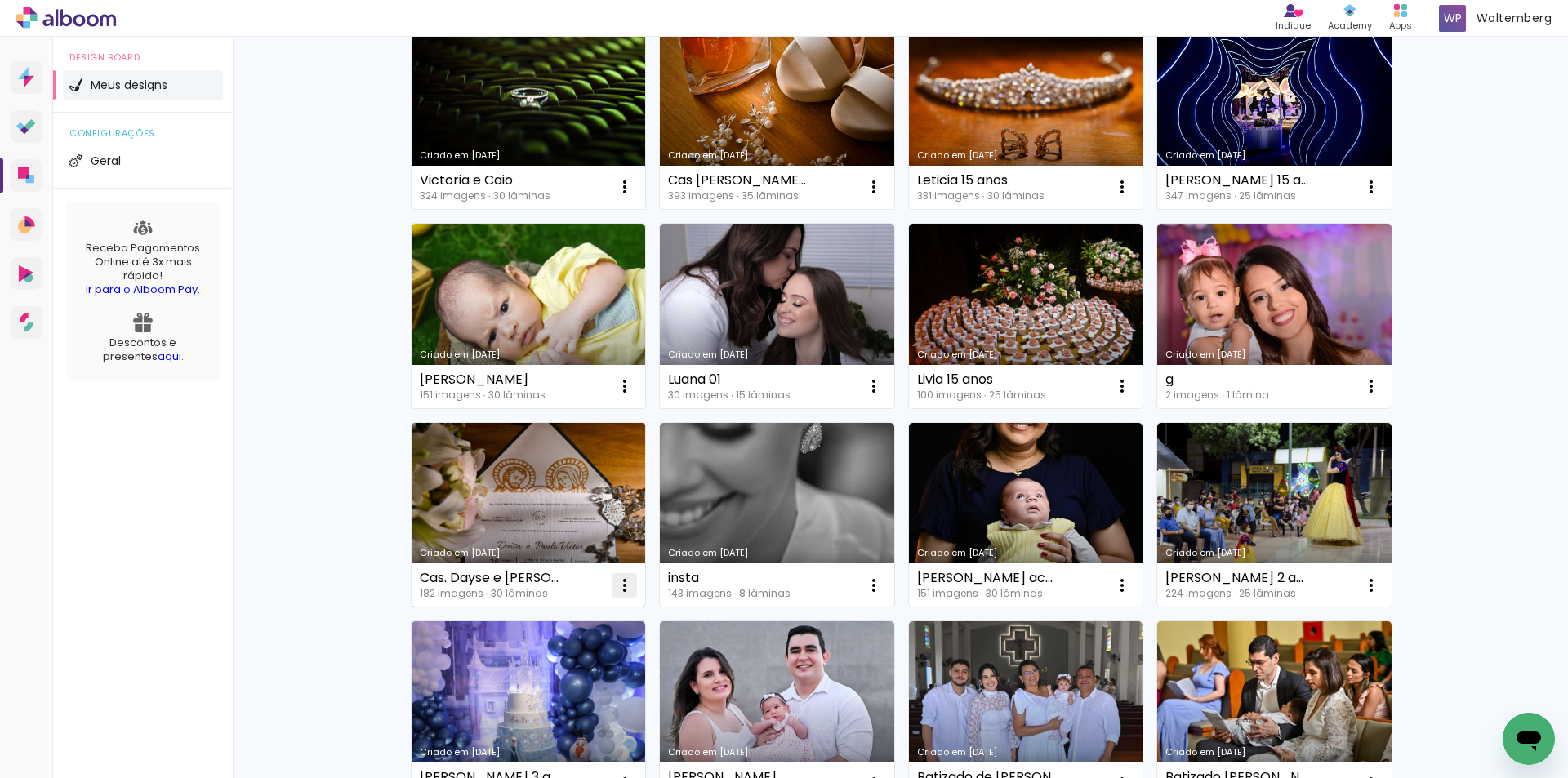
click at [617, 596] on paper-icon-button at bounding box center [624, 585] width 33 height 33
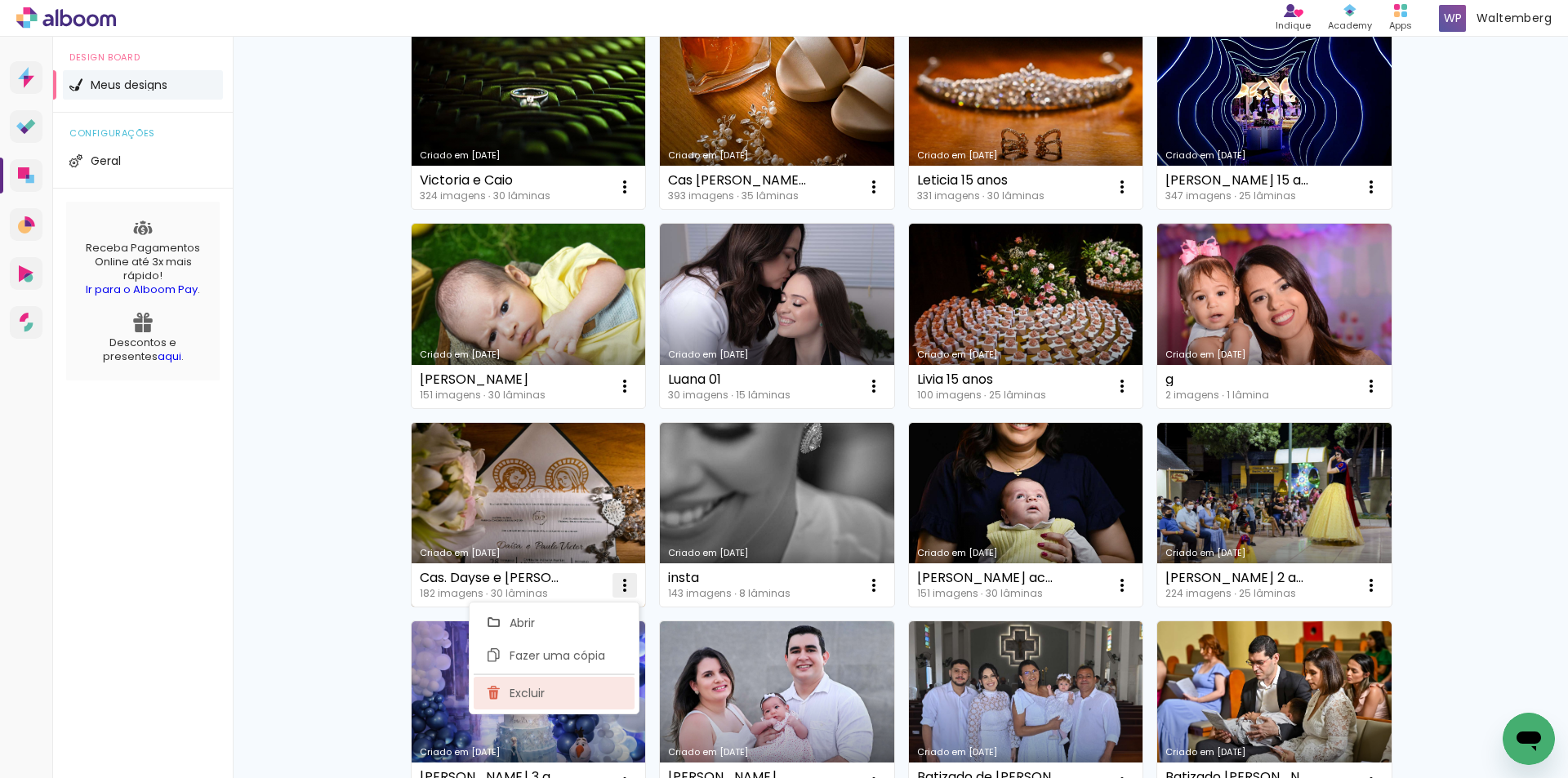
click at [607, 690] on paper-item "Excluir" at bounding box center [554, 693] width 161 height 33
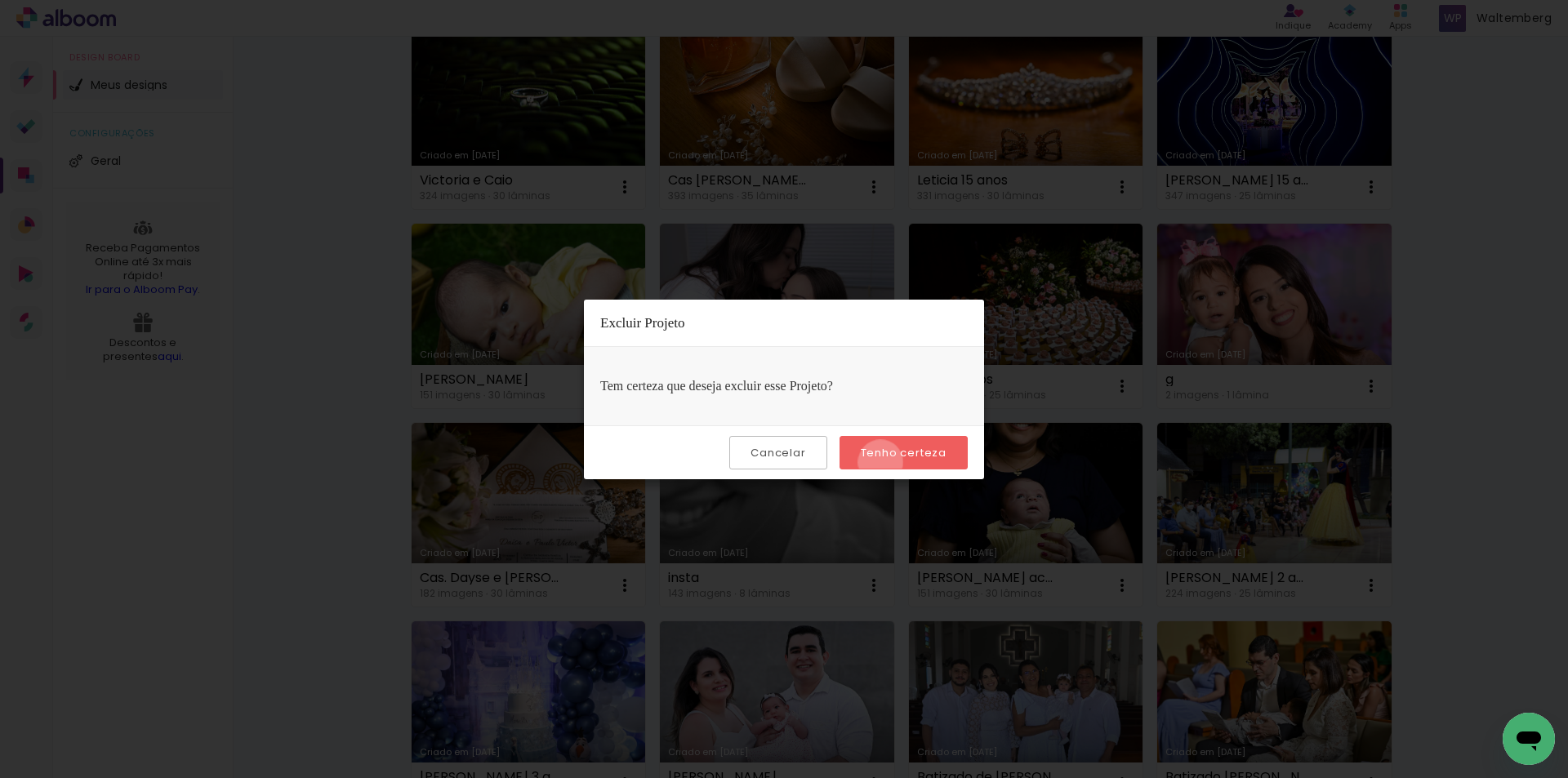
click at [883, 462] on paper-button "Tenho certeza" at bounding box center [903, 453] width 128 height 33
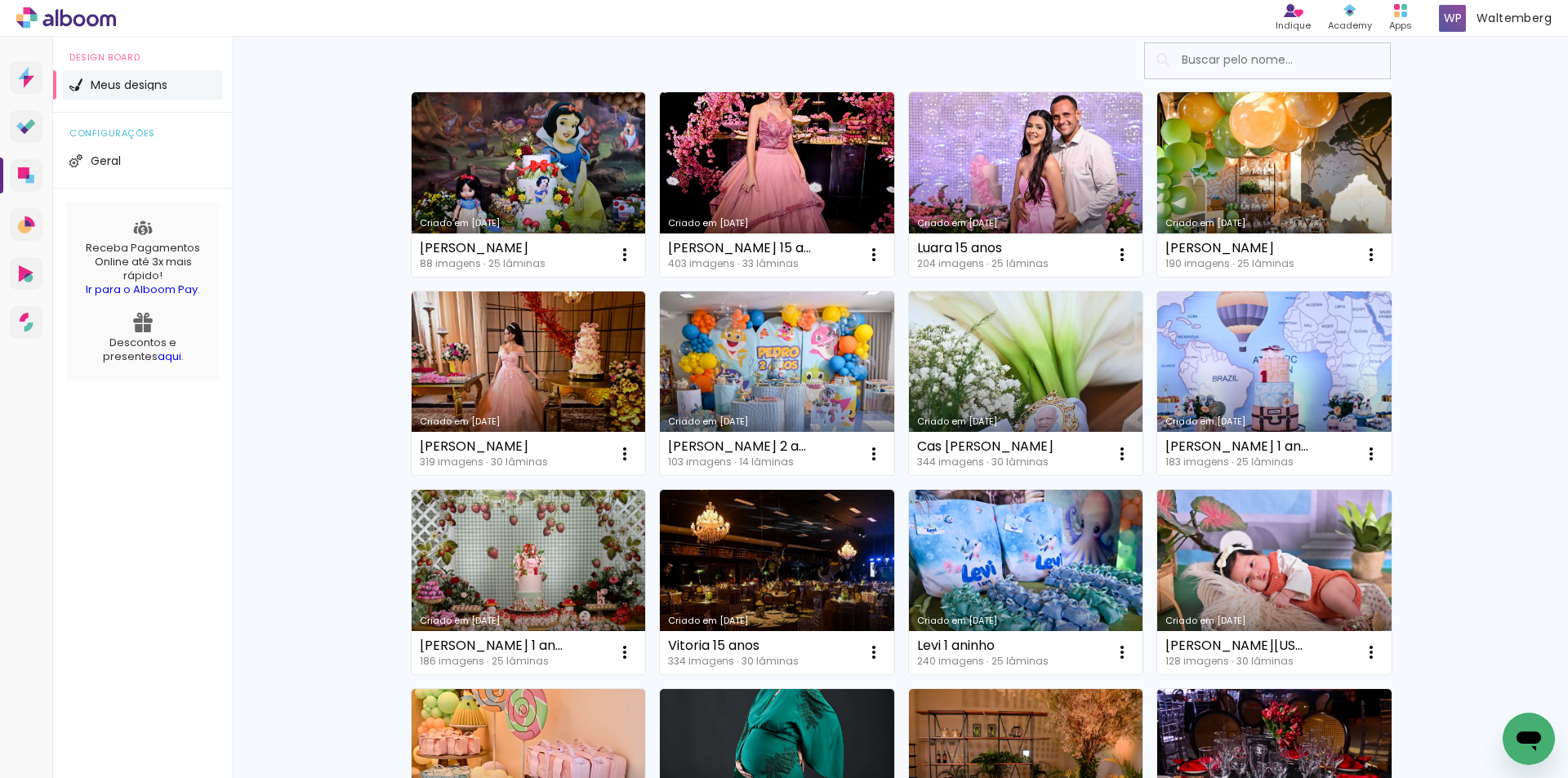
scroll to position [0, 0]
